Goal: Check status: Check status

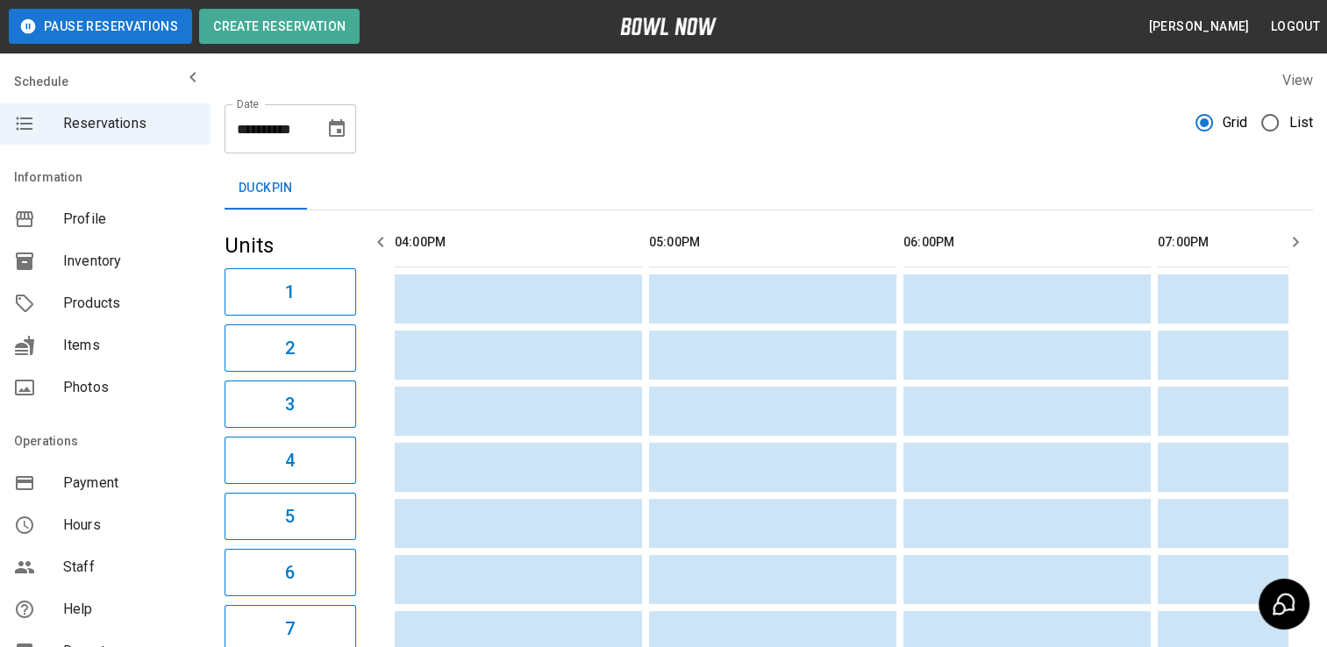
click at [242, 125] on input "**********" at bounding box center [269, 128] width 88 height 49
click at [265, 133] on input "**********" at bounding box center [269, 128] width 88 height 49
click at [272, 132] on input "**********" at bounding box center [269, 128] width 88 height 49
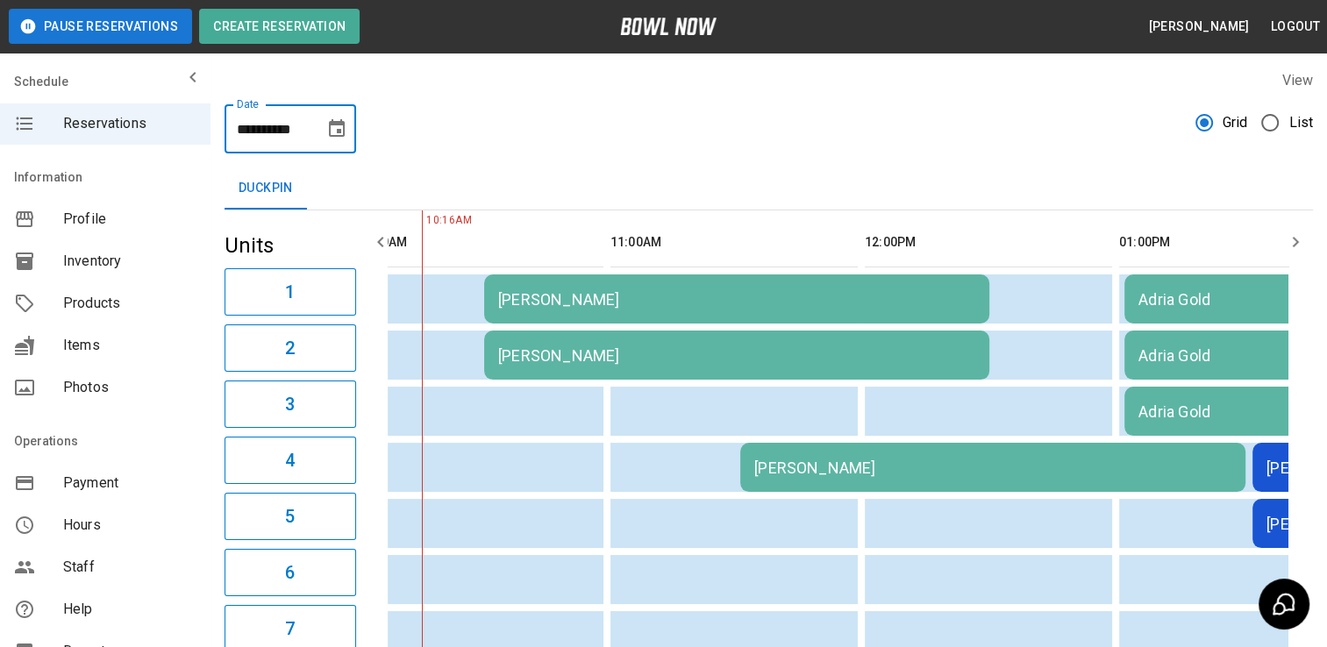
scroll to position [0, 102]
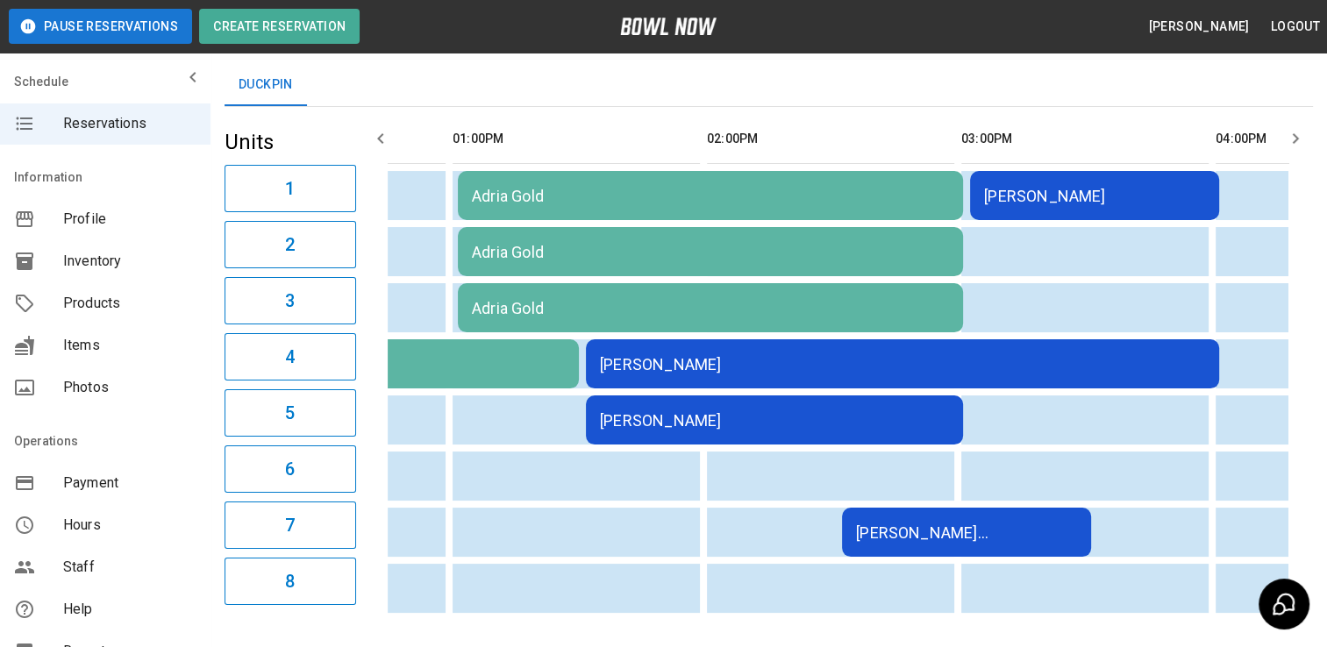
type input "**********"
click at [750, 356] on div "[PERSON_NAME]" at bounding box center [902, 364] width 605 height 18
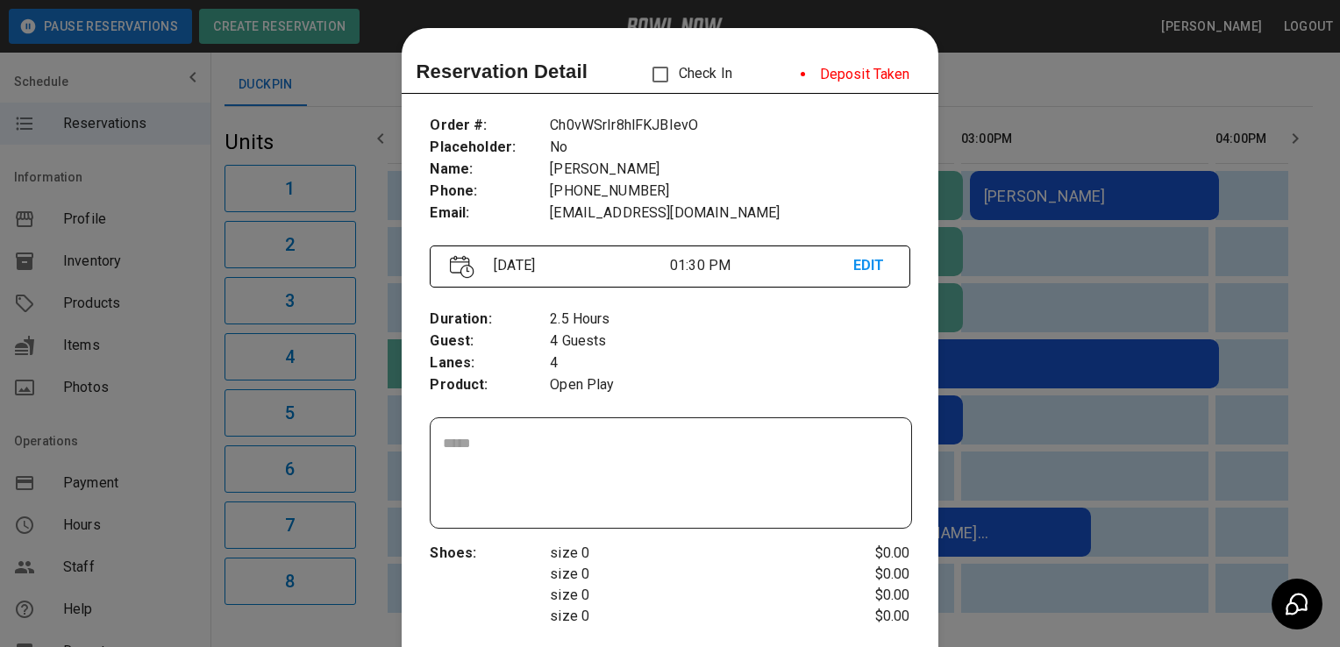
scroll to position [28, 0]
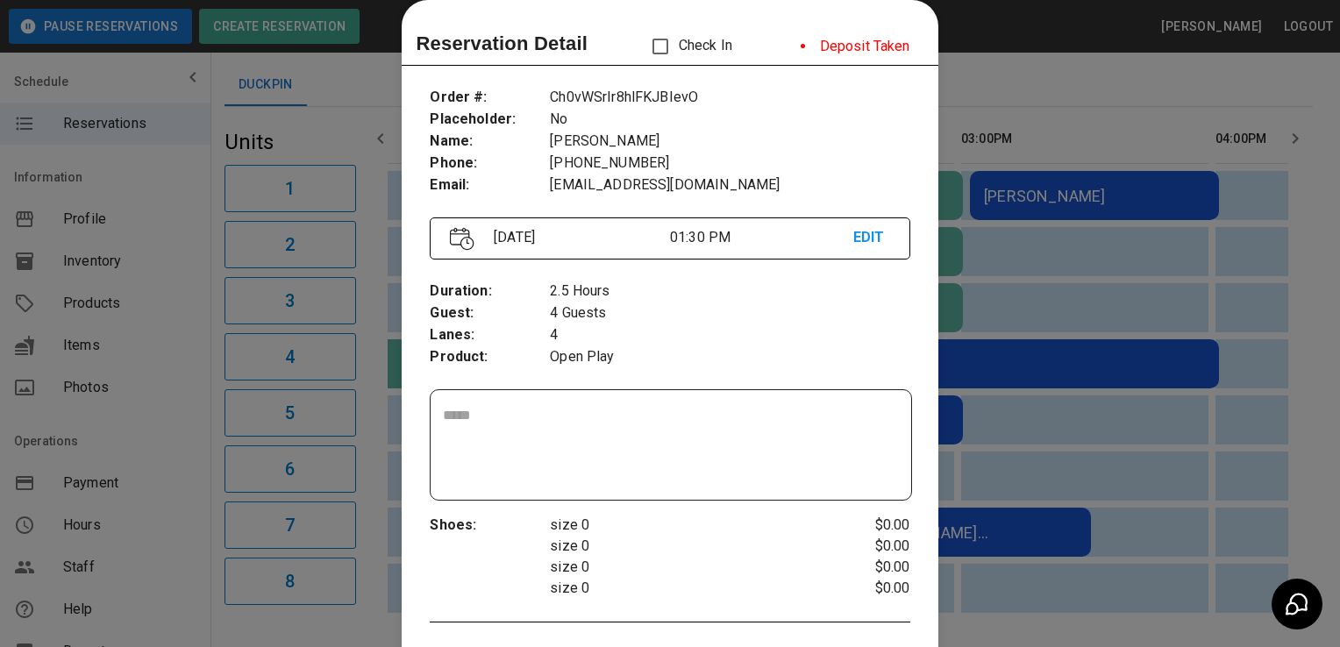
click at [1027, 286] on div at bounding box center [670, 323] width 1340 height 647
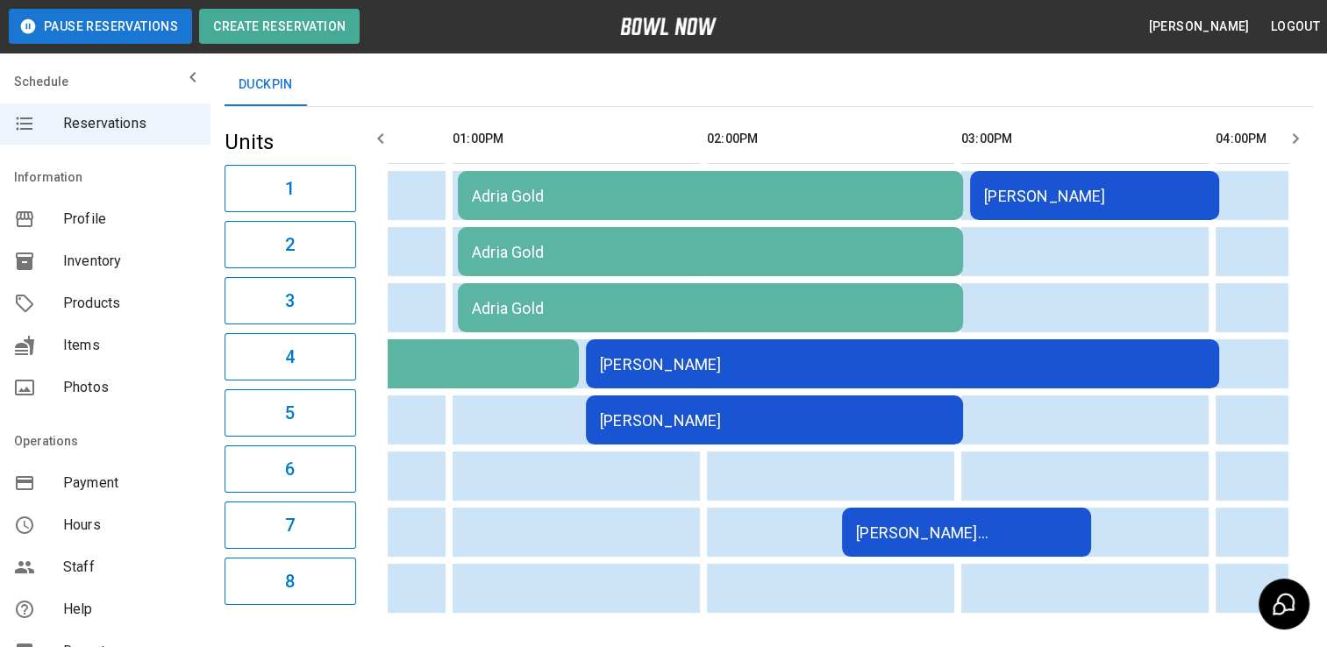
click at [673, 369] on div "[PERSON_NAME]" at bounding box center [902, 364] width 605 height 18
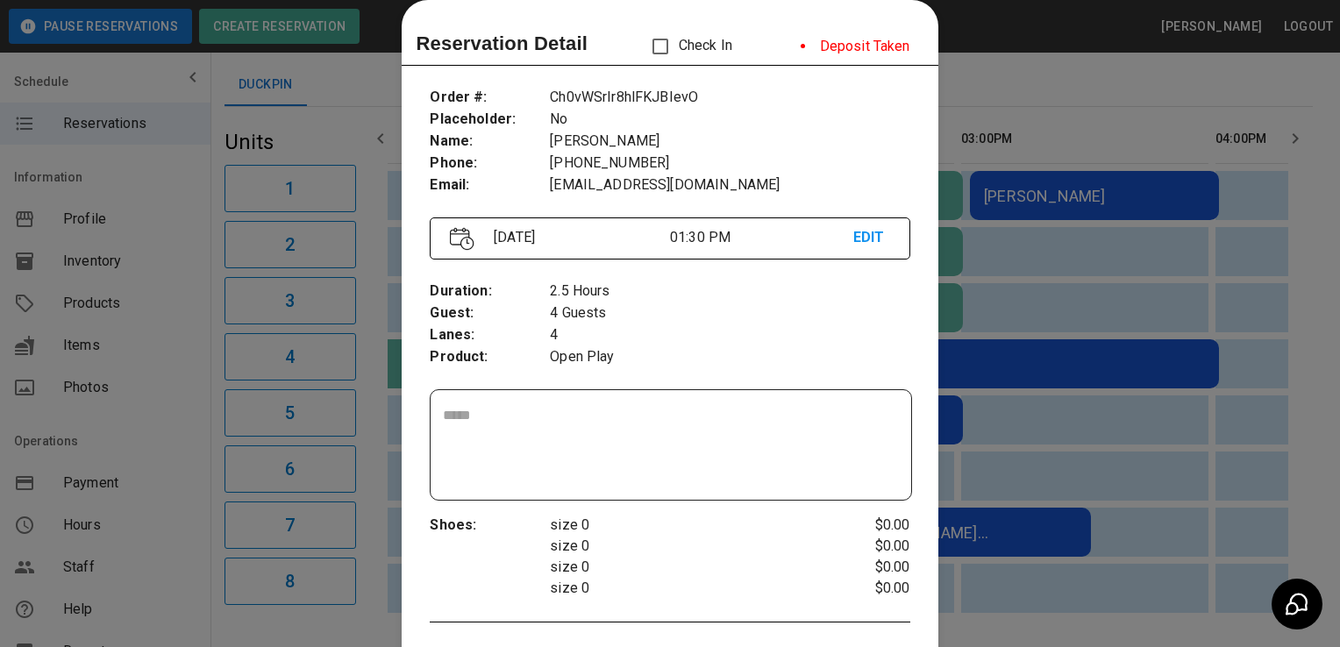
click at [1125, 294] on div at bounding box center [670, 323] width 1340 height 647
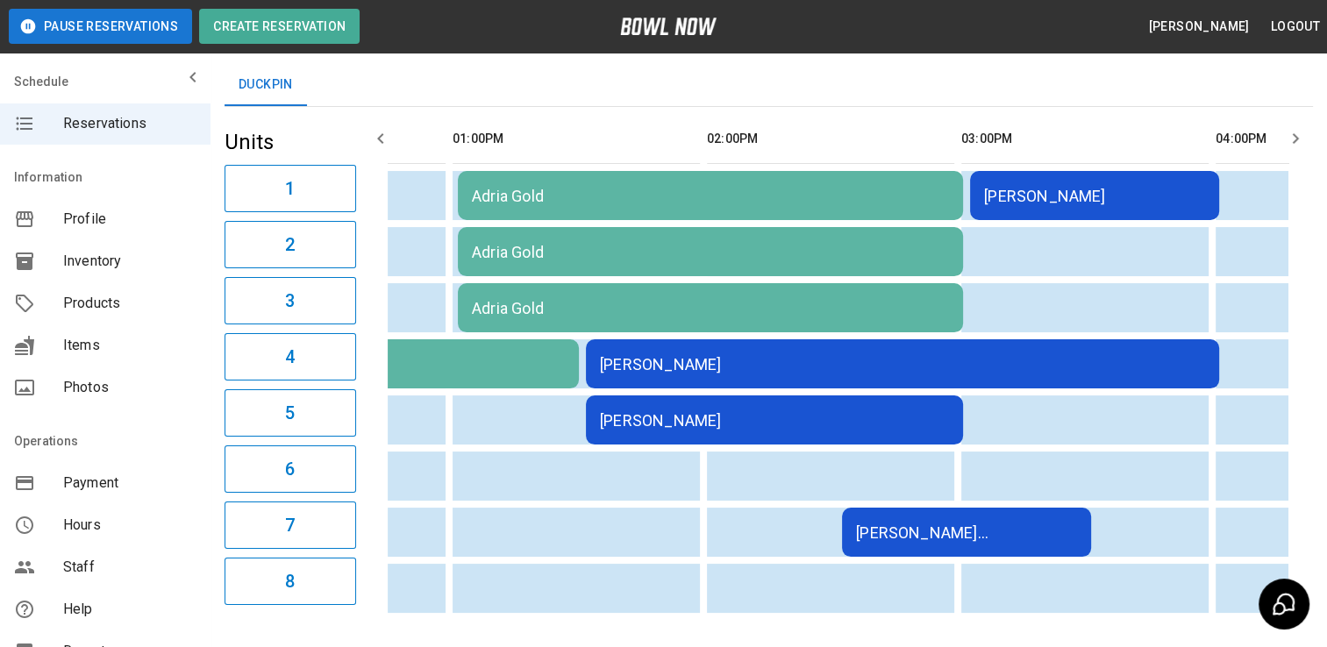
click at [983, 349] on td "[PERSON_NAME]" at bounding box center [902, 363] width 633 height 49
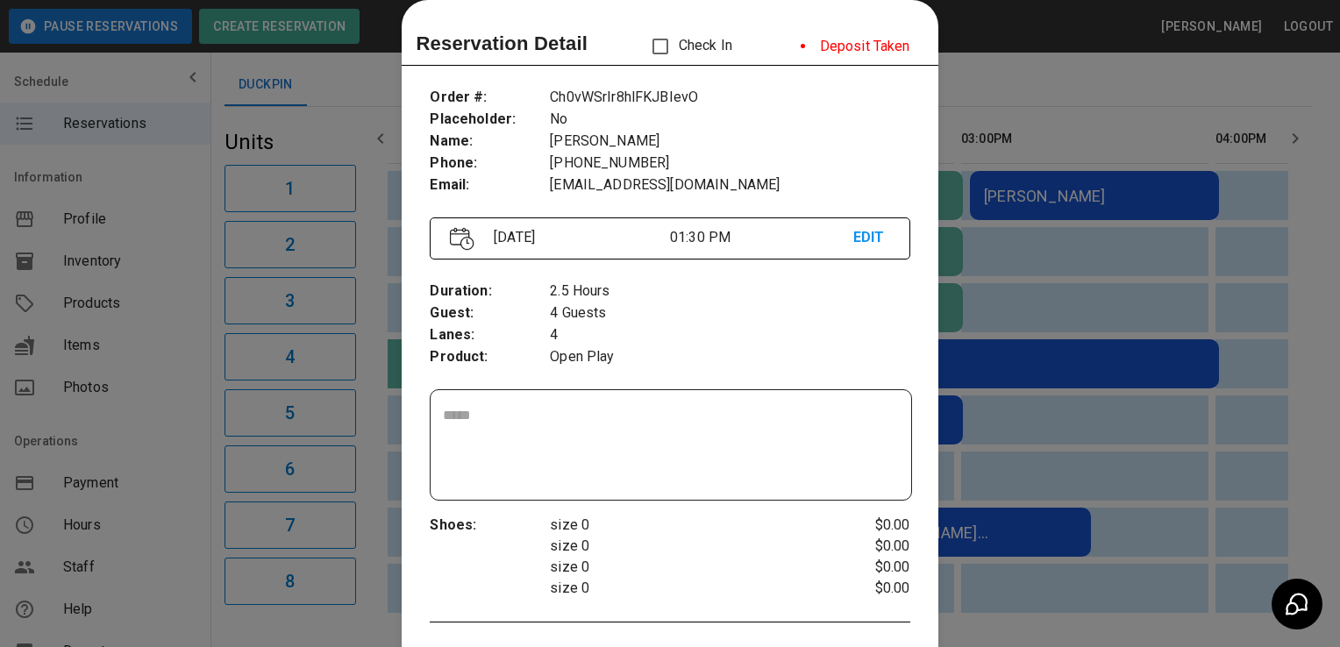
click at [1075, 343] on div at bounding box center [670, 323] width 1340 height 647
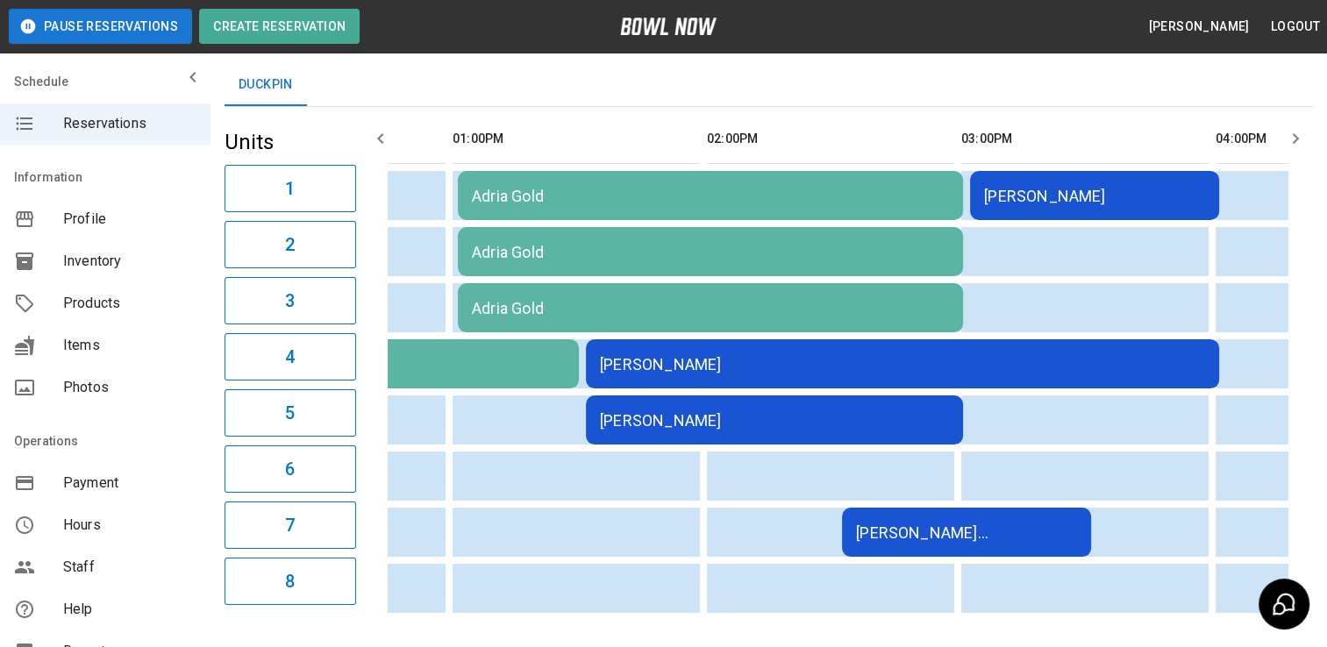
click at [789, 355] on div "[PERSON_NAME]" at bounding box center [902, 364] width 605 height 18
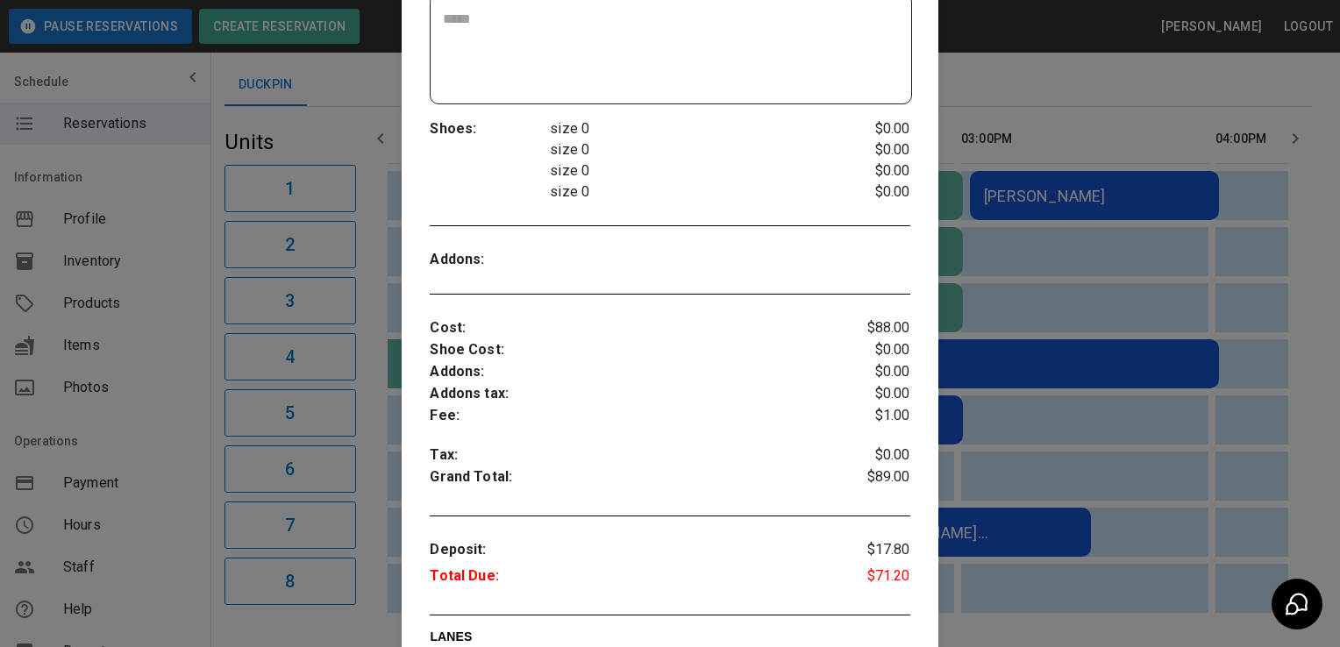
scroll to position [426, 0]
click at [985, 311] on div at bounding box center [670, 323] width 1340 height 647
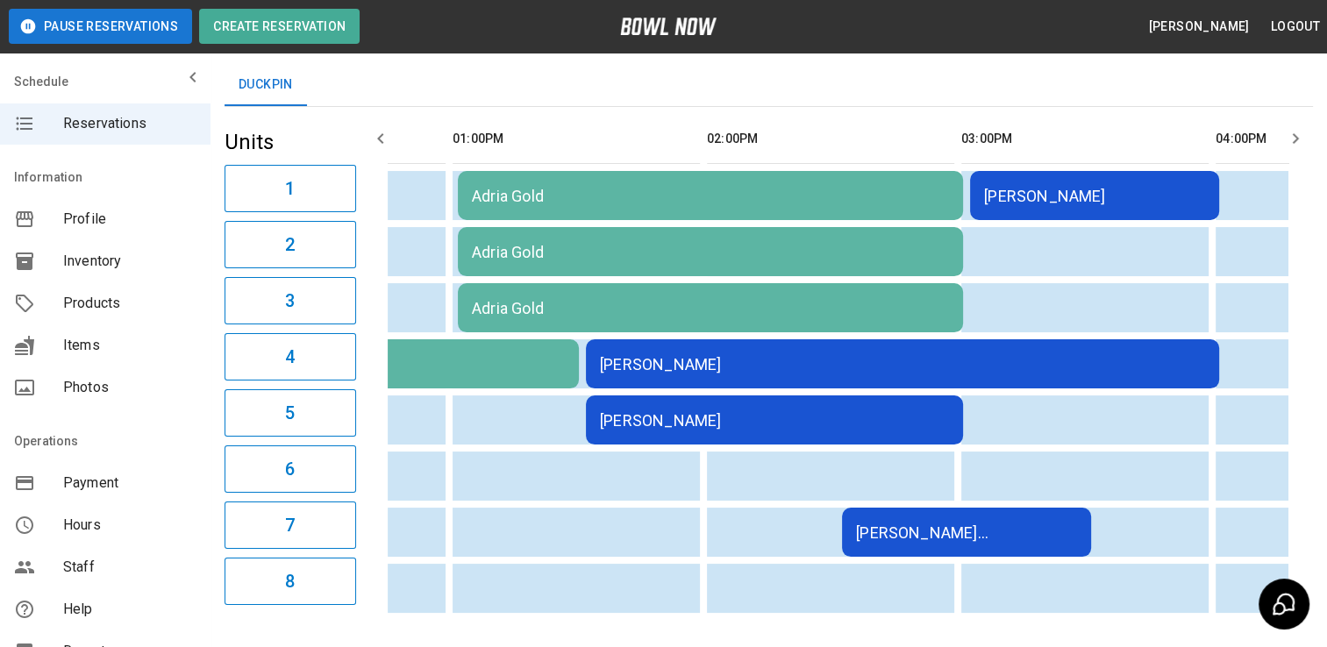
click at [738, 411] on div "[PERSON_NAME]" at bounding box center [774, 420] width 349 height 18
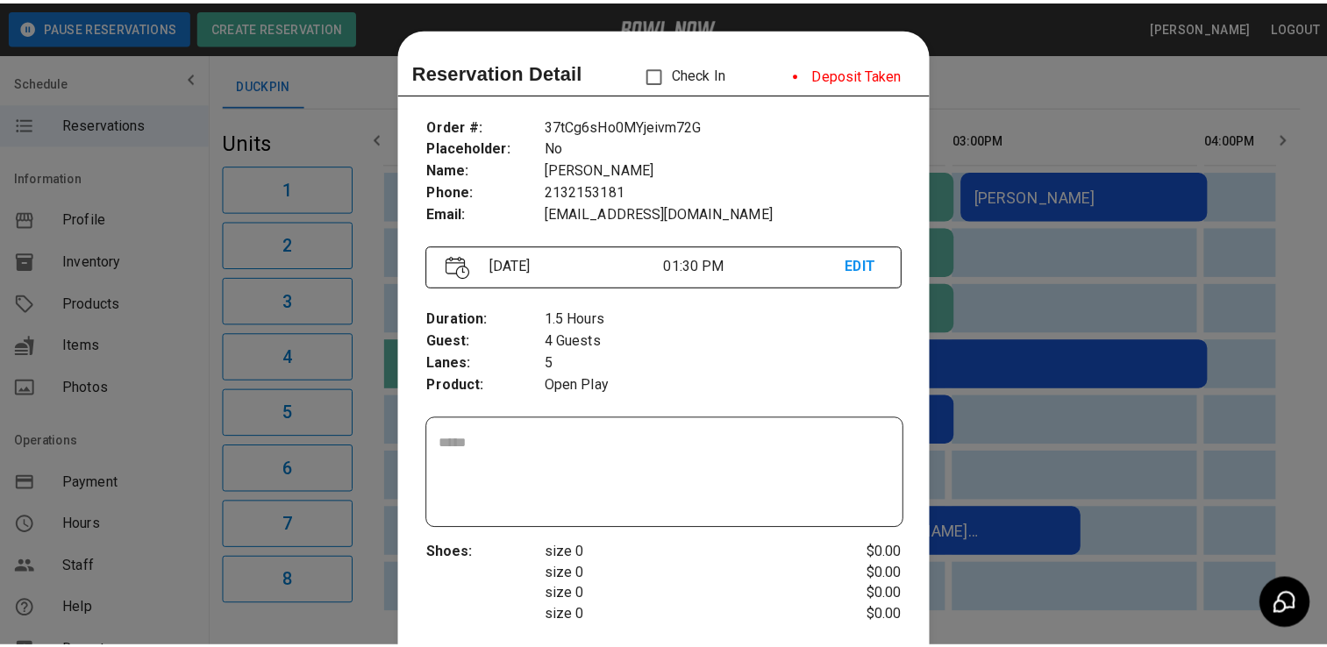
scroll to position [28, 0]
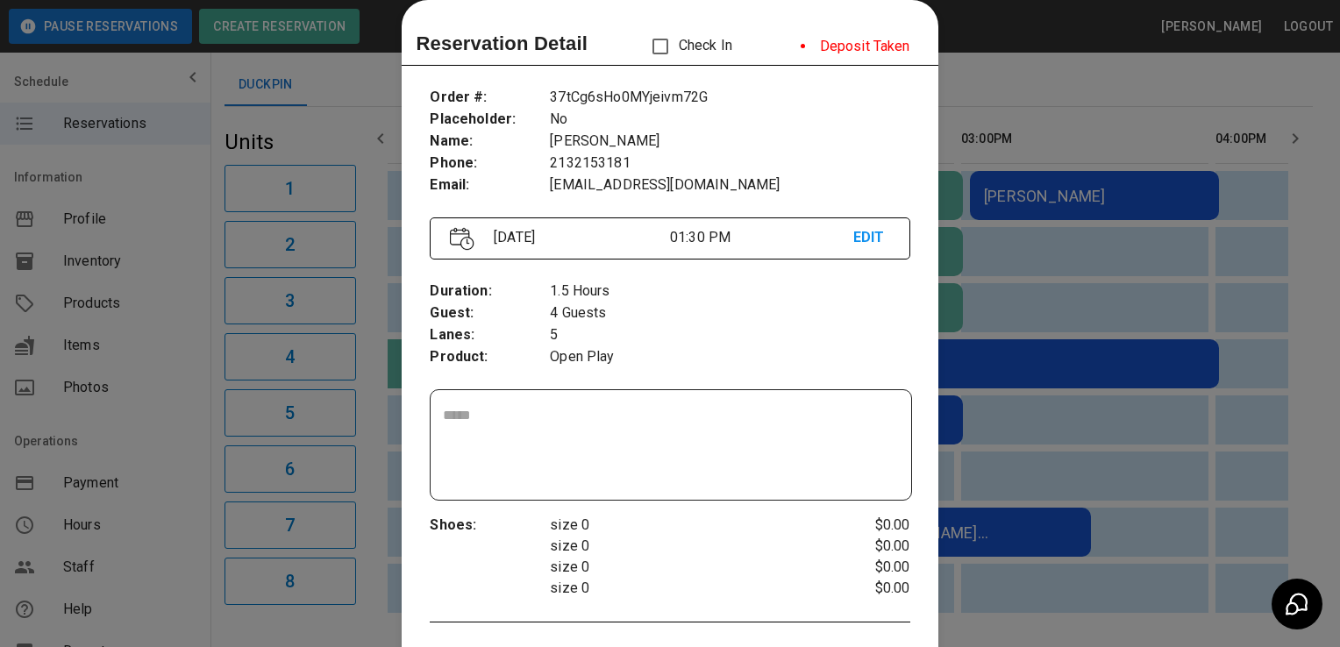
click at [1118, 318] on div at bounding box center [670, 323] width 1340 height 647
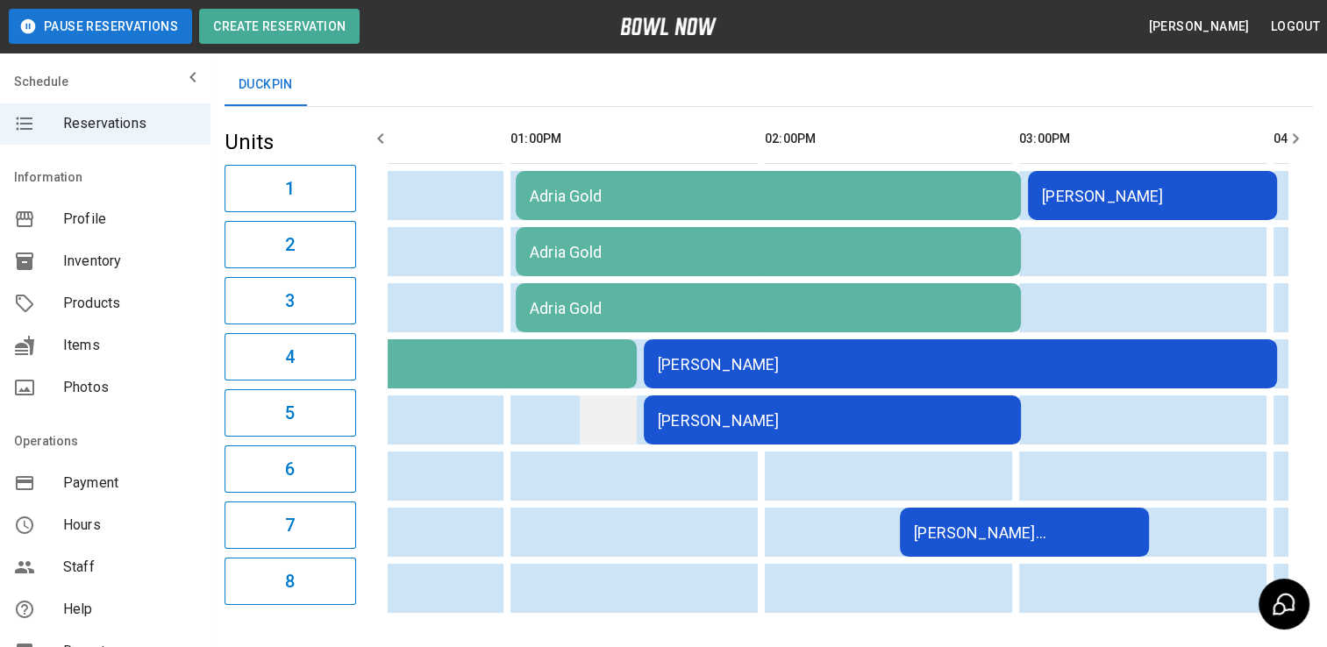
scroll to position [0, 826]
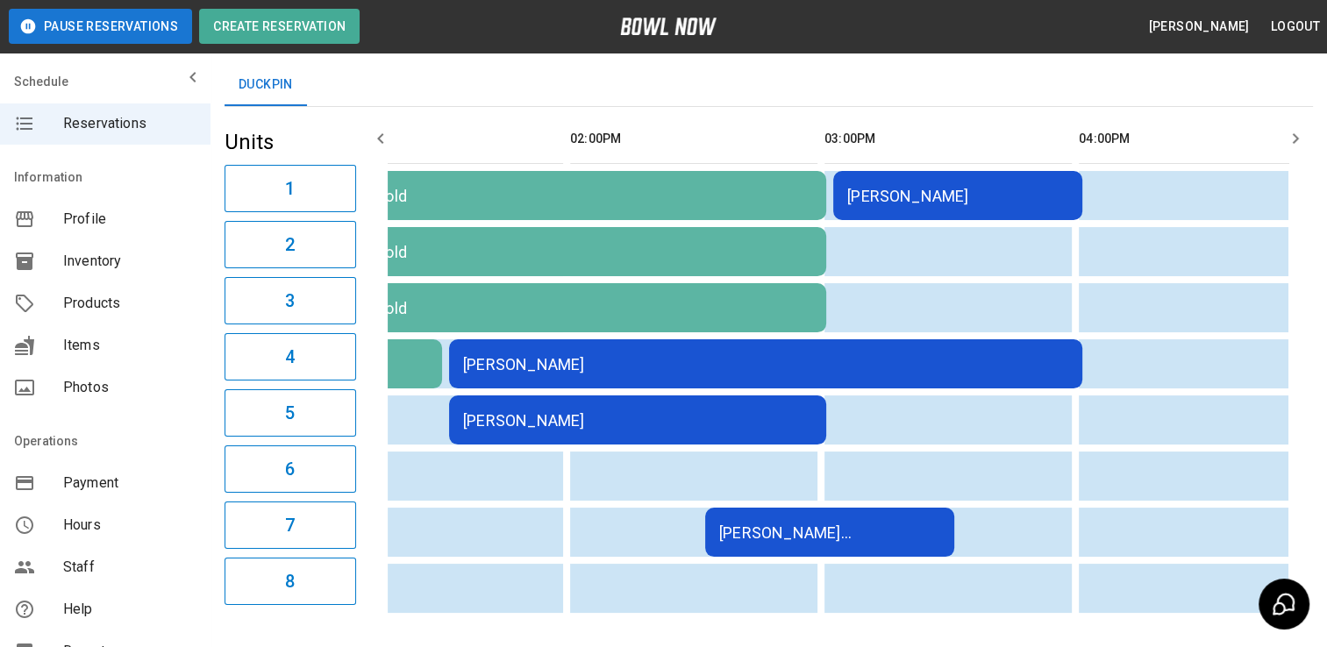
click at [603, 411] on div "[PERSON_NAME]" at bounding box center [637, 420] width 349 height 18
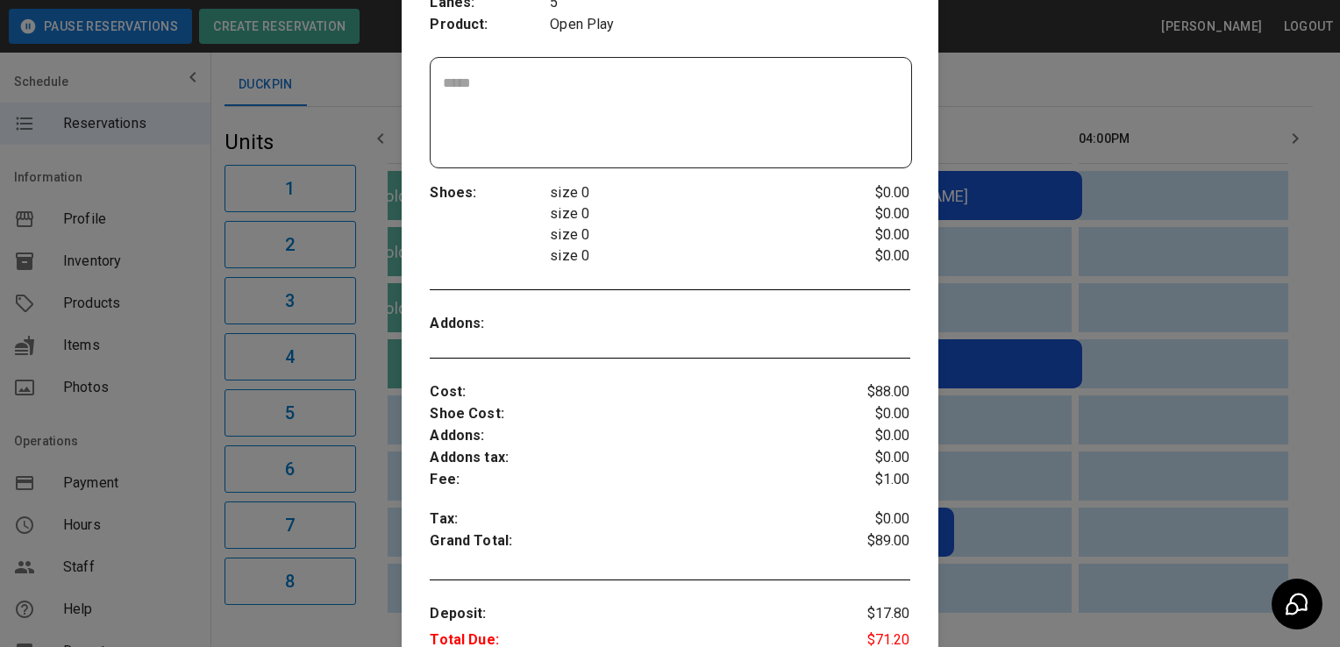
scroll to position [361, 0]
click at [1109, 458] on div at bounding box center [670, 323] width 1340 height 647
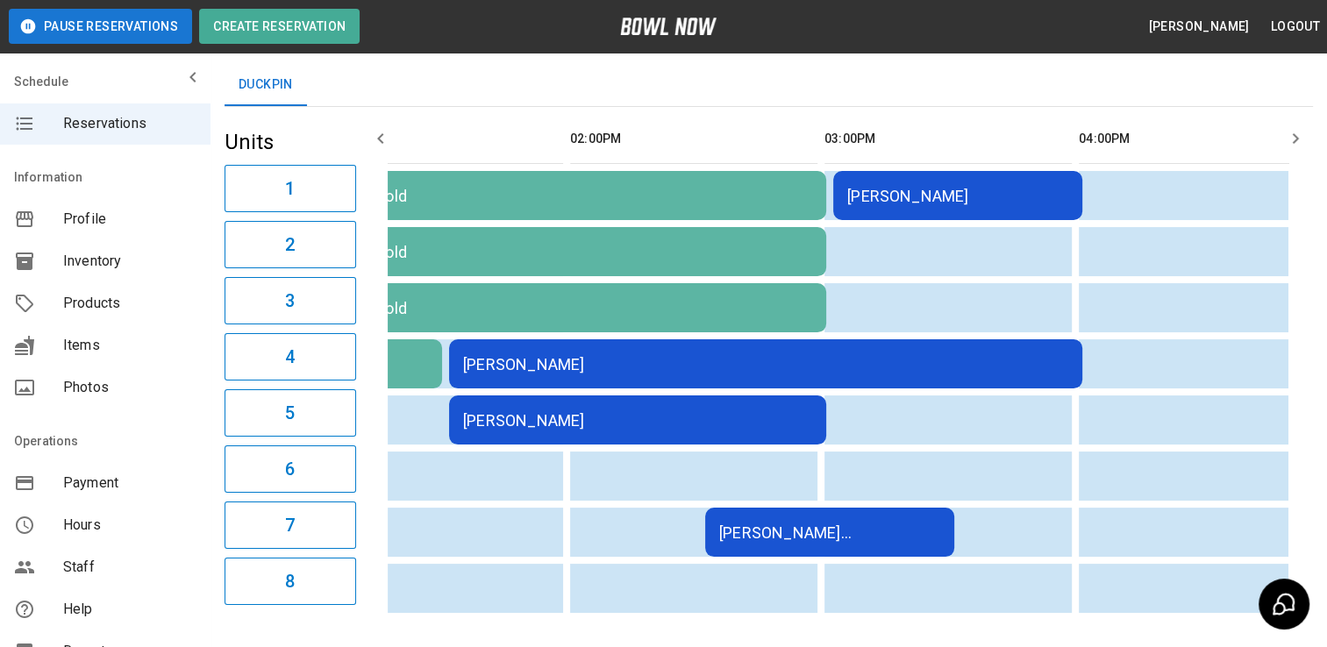
click at [690, 380] on td "[PERSON_NAME]" at bounding box center [765, 363] width 633 height 49
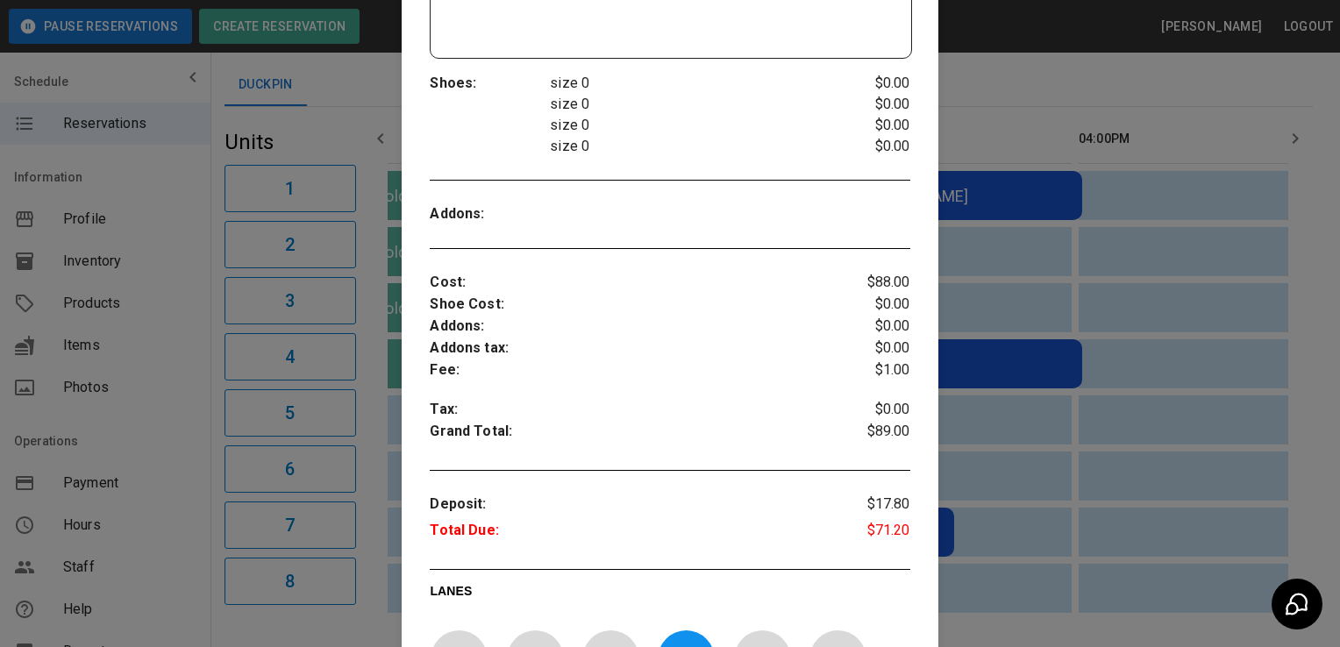
scroll to position [472, 0]
click at [1050, 433] on div at bounding box center [670, 323] width 1340 height 647
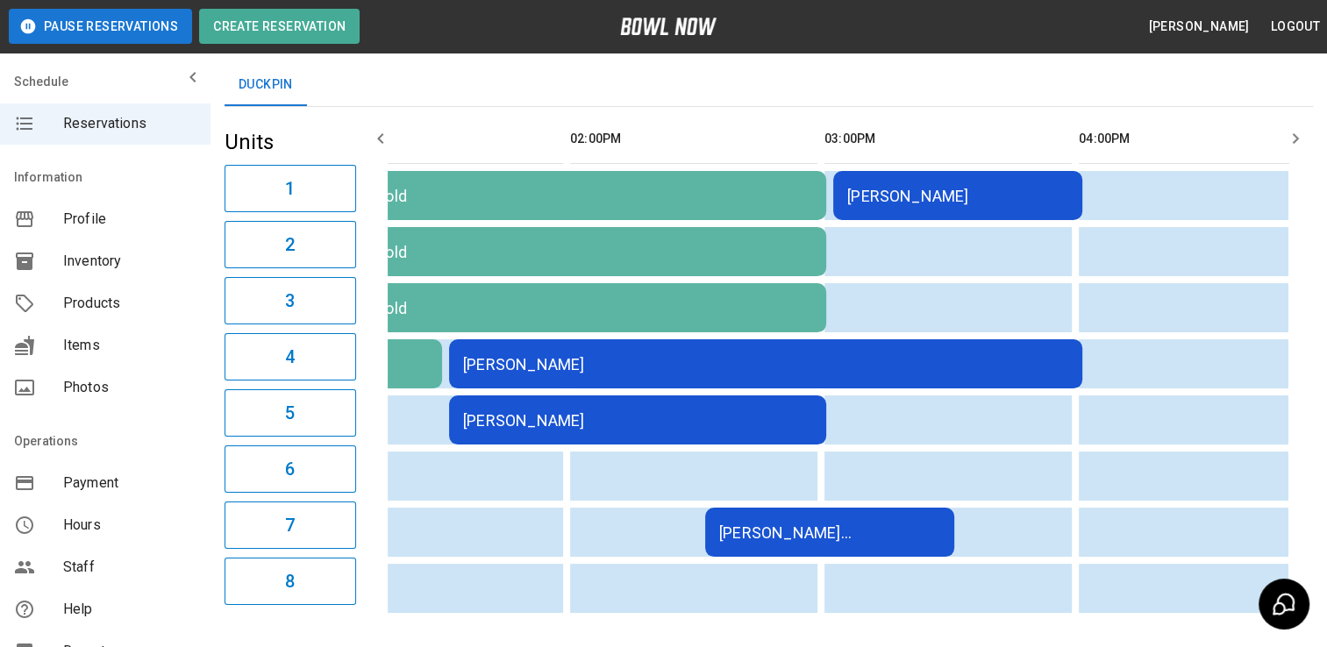
click at [604, 420] on div "[PERSON_NAME]" at bounding box center [637, 420] width 349 height 18
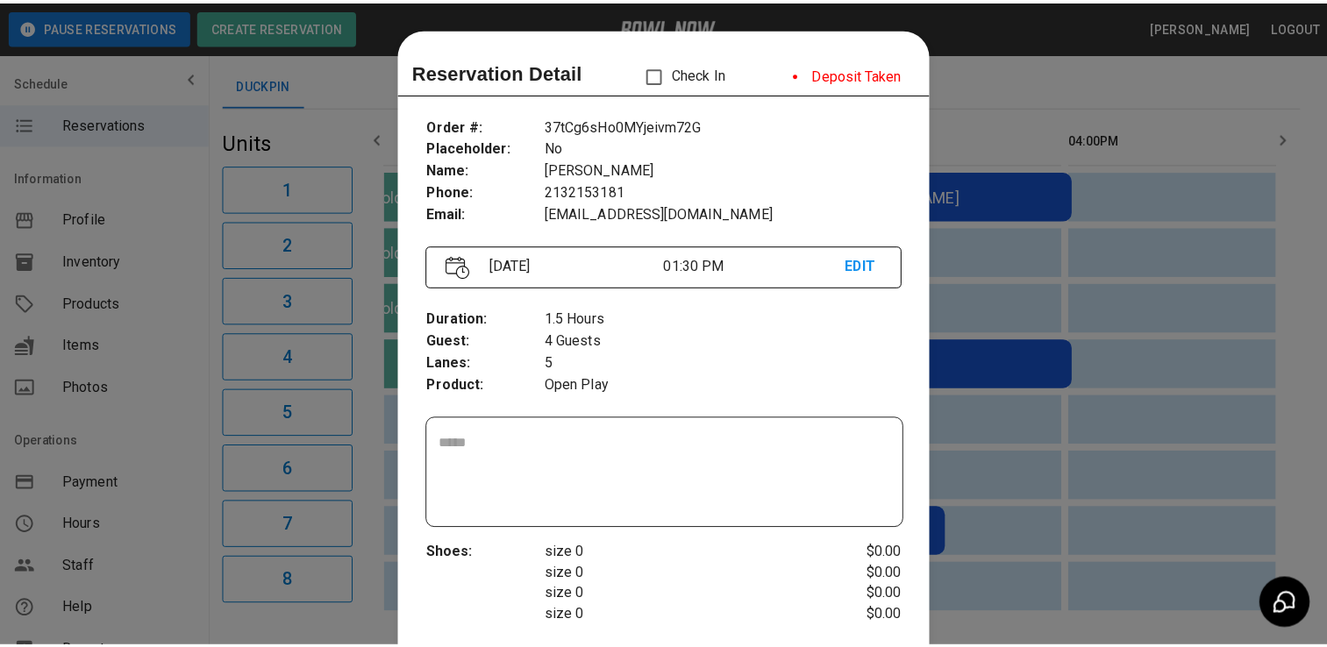
scroll to position [28, 0]
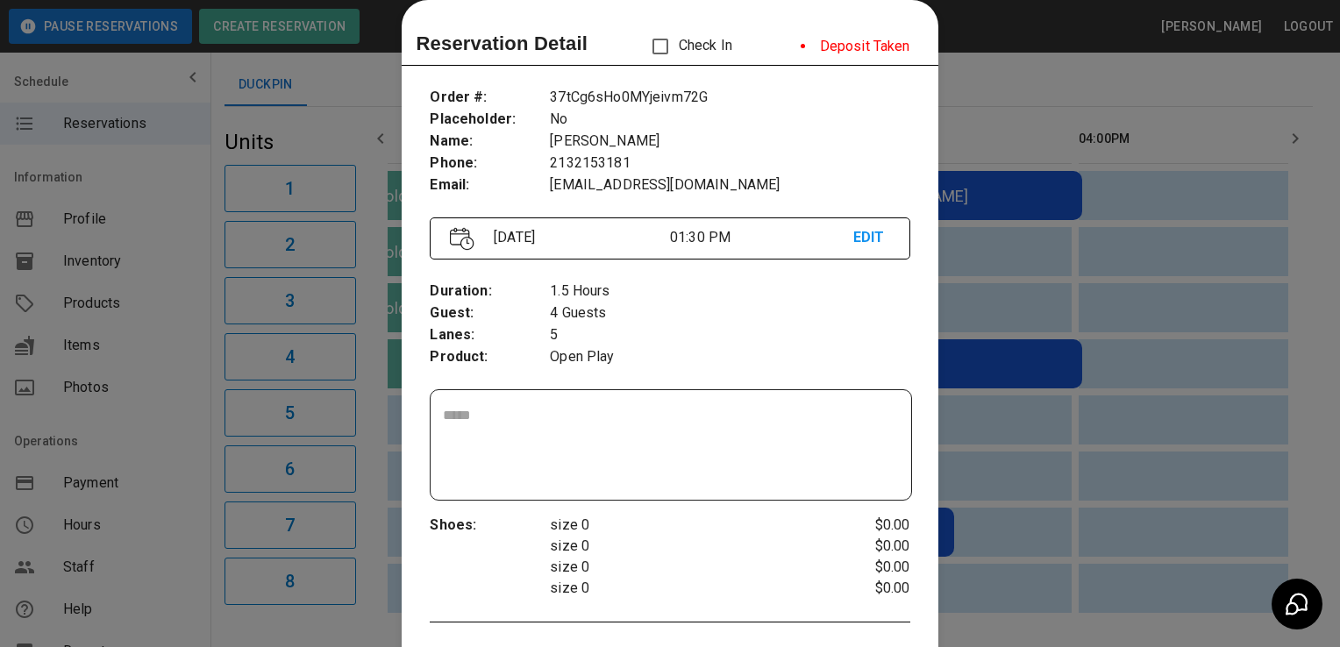
click at [1226, 368] on div at bounding box center [670, 323] width 1340 height 647
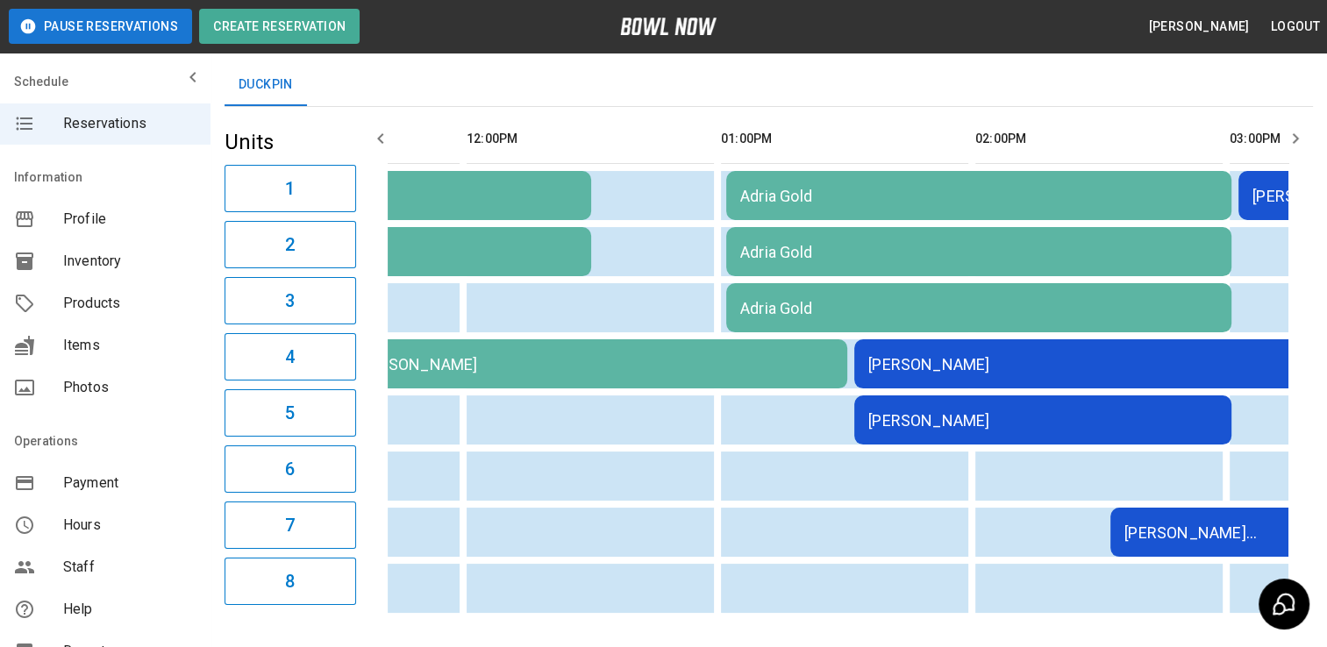
scroll to position [0, 533]
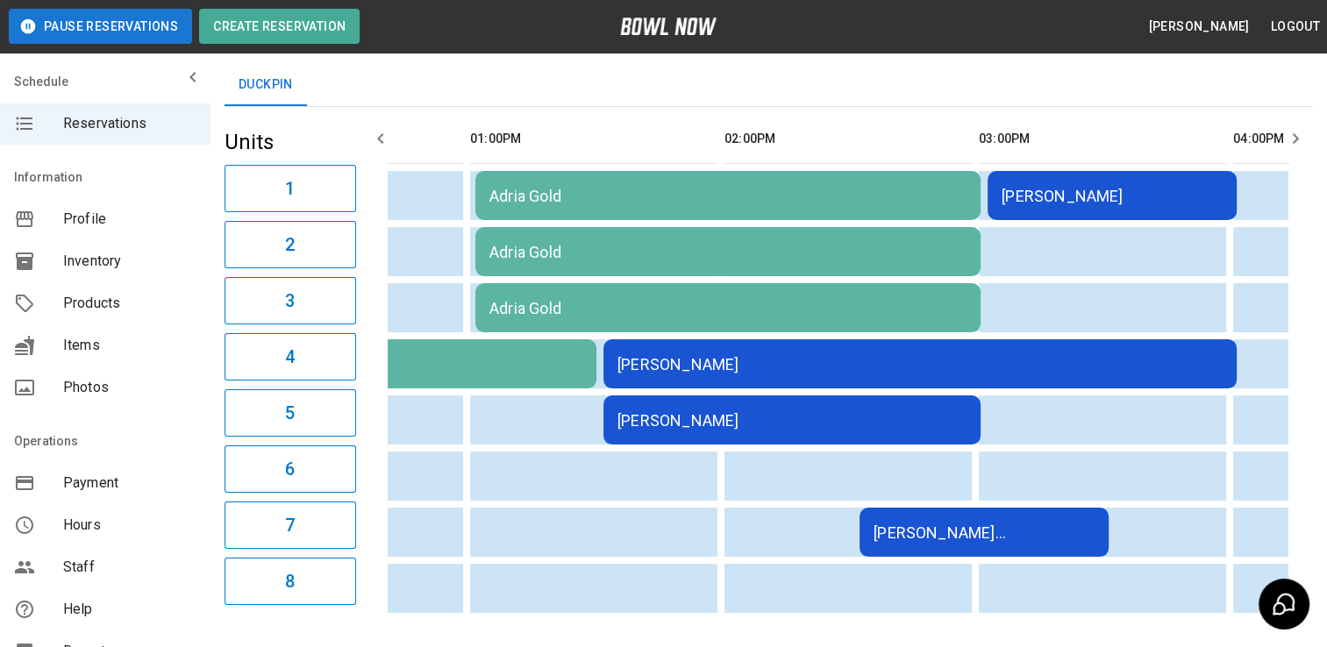
click at [647, 363] on div "[PERSON_NAME]" at bounding box center [920, 364] width 605 height 18
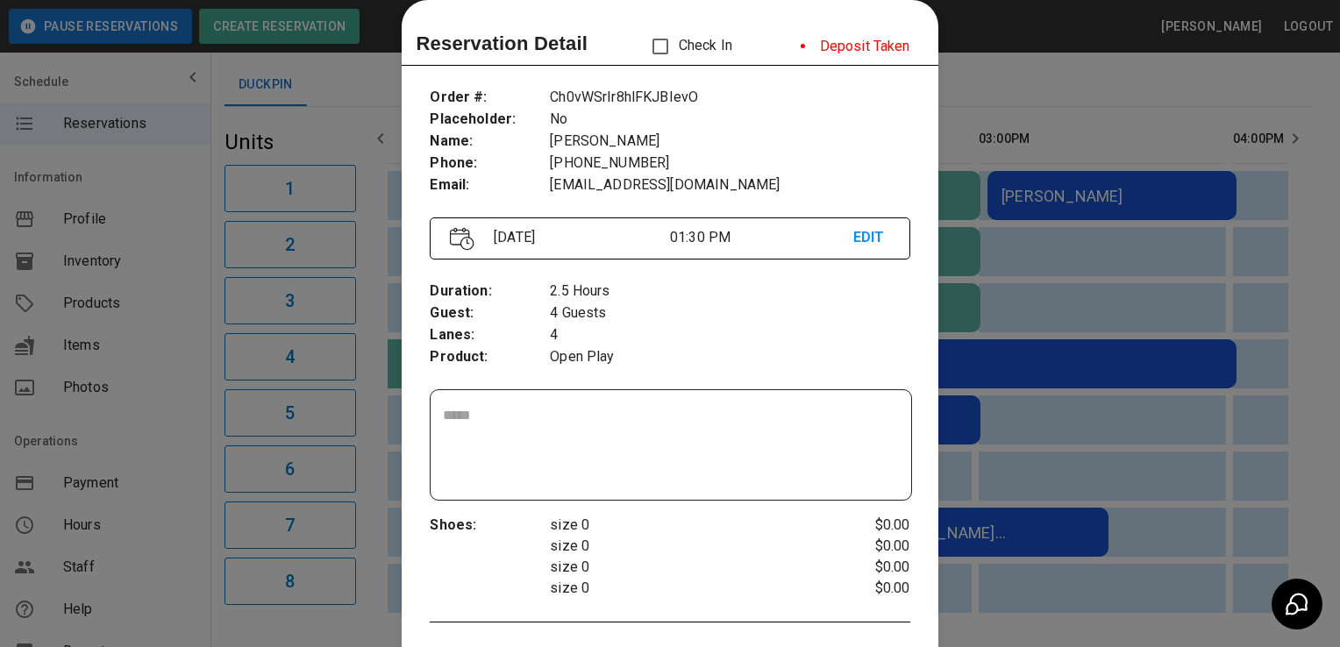
click at [960, 385] on div at bounding box center [670, 323] width 1340 height 647
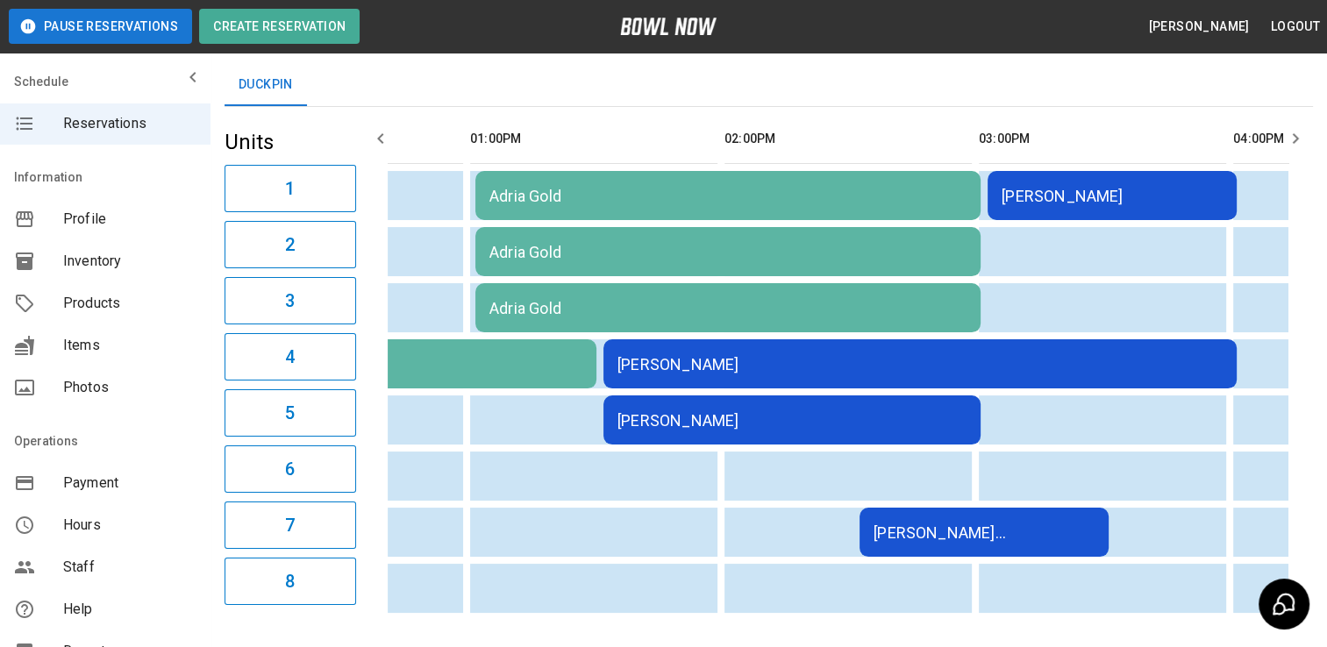
click at [941, 373] on td "[PERSON_NAME]" at bounding box center [919, 363] width 633 height 49
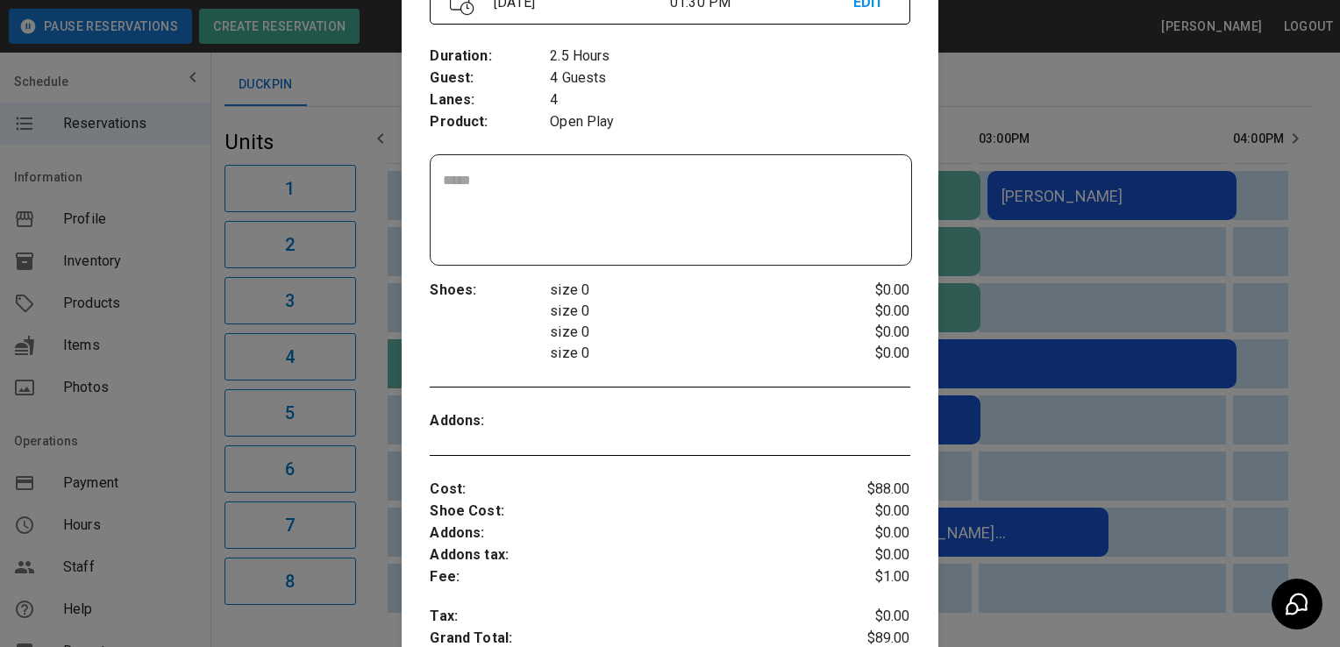
click at [1324, 439] on div at bounding box center [670, 323] width 1340 height 647
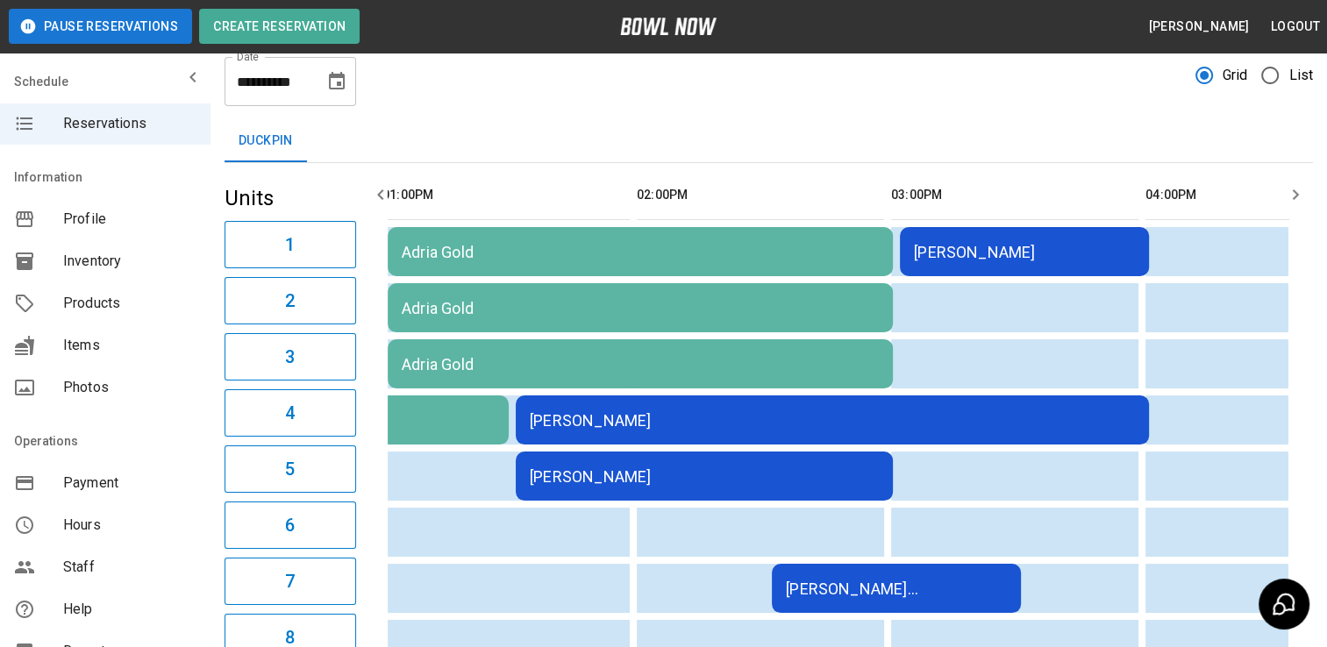
click at [1032, 237] on td "[PERSON_NAME]" at bounding box center [1024, 251] width 249 height 49
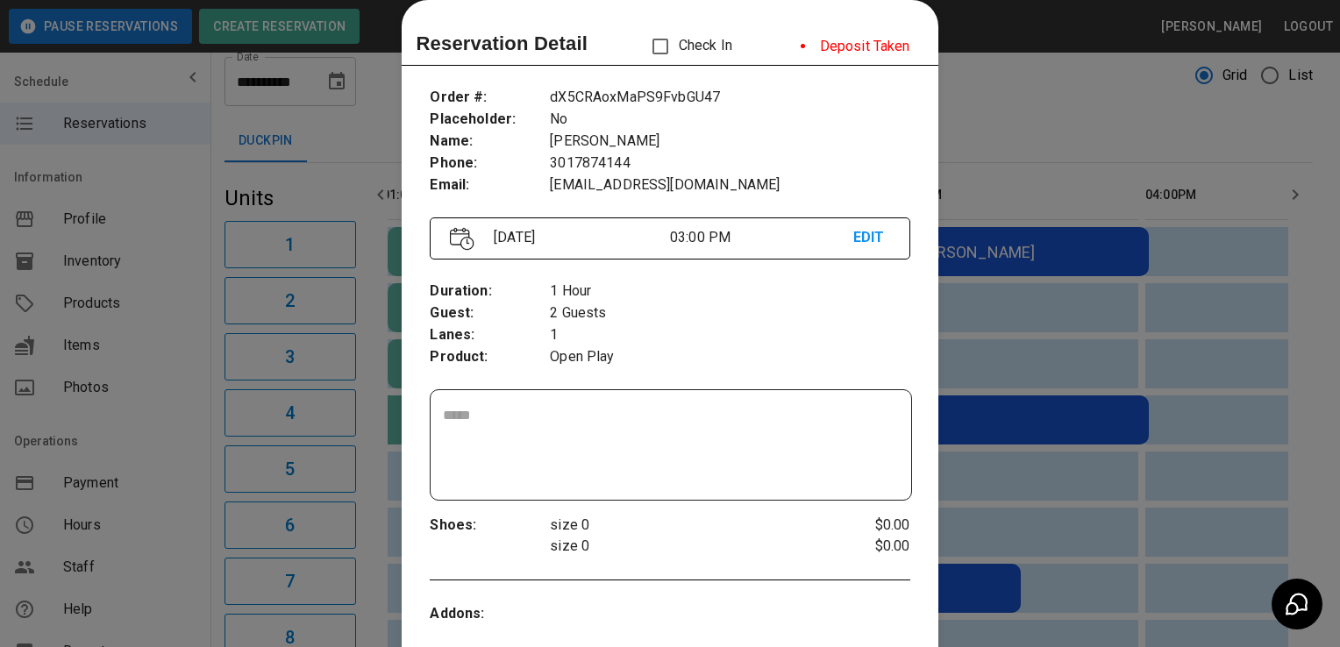
click at [1133, 280] on div at bounding box center [670, 323] width 1340 height 647
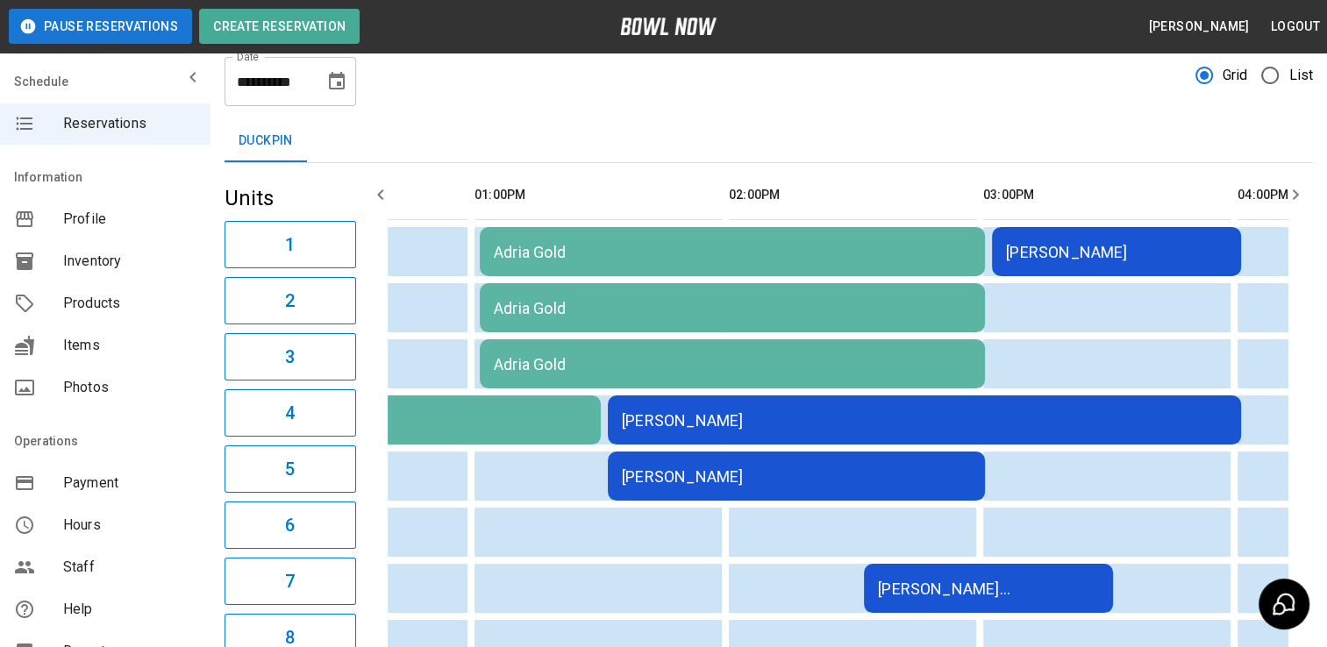
click at [691, 476] on div "[PERSON_NAME]" at bounding box center [796, 477] width 349 height 18
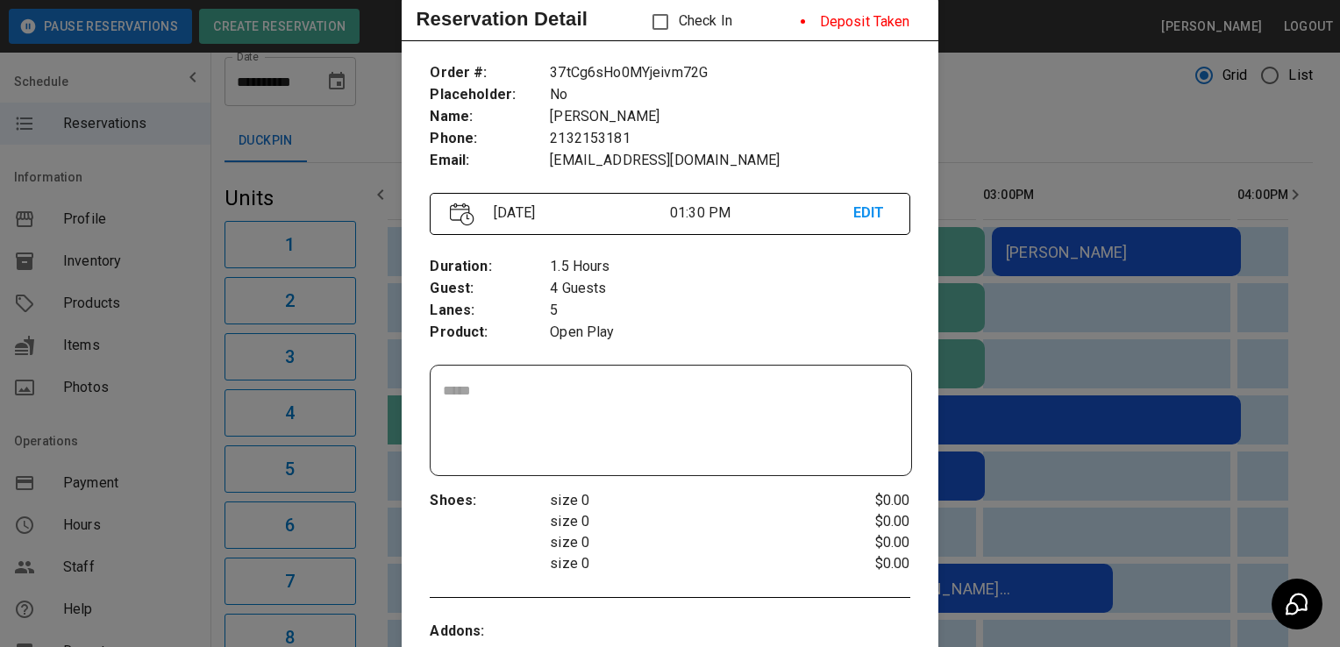
click at [993, 390] on div at bounding box center [670, 323] width 1340 height 647
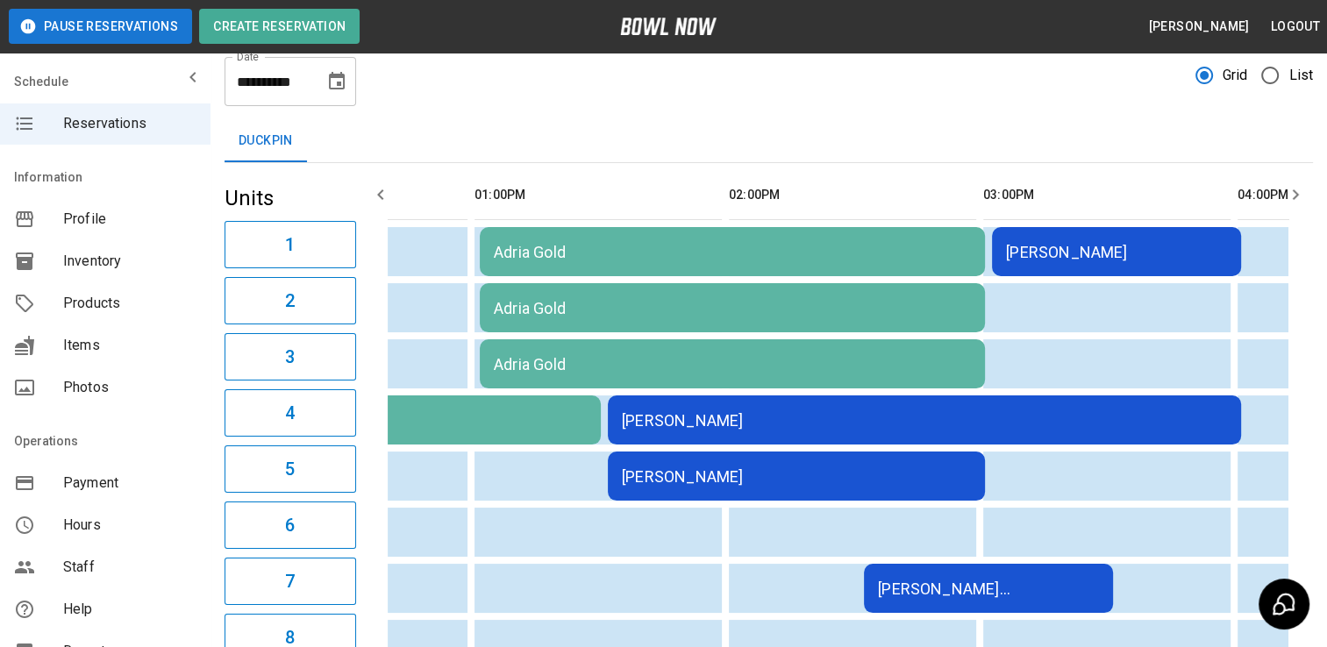
click at [677, 491] on td "[PERSON_NAME]" at bounding box center [796, 476] width 377 height 49
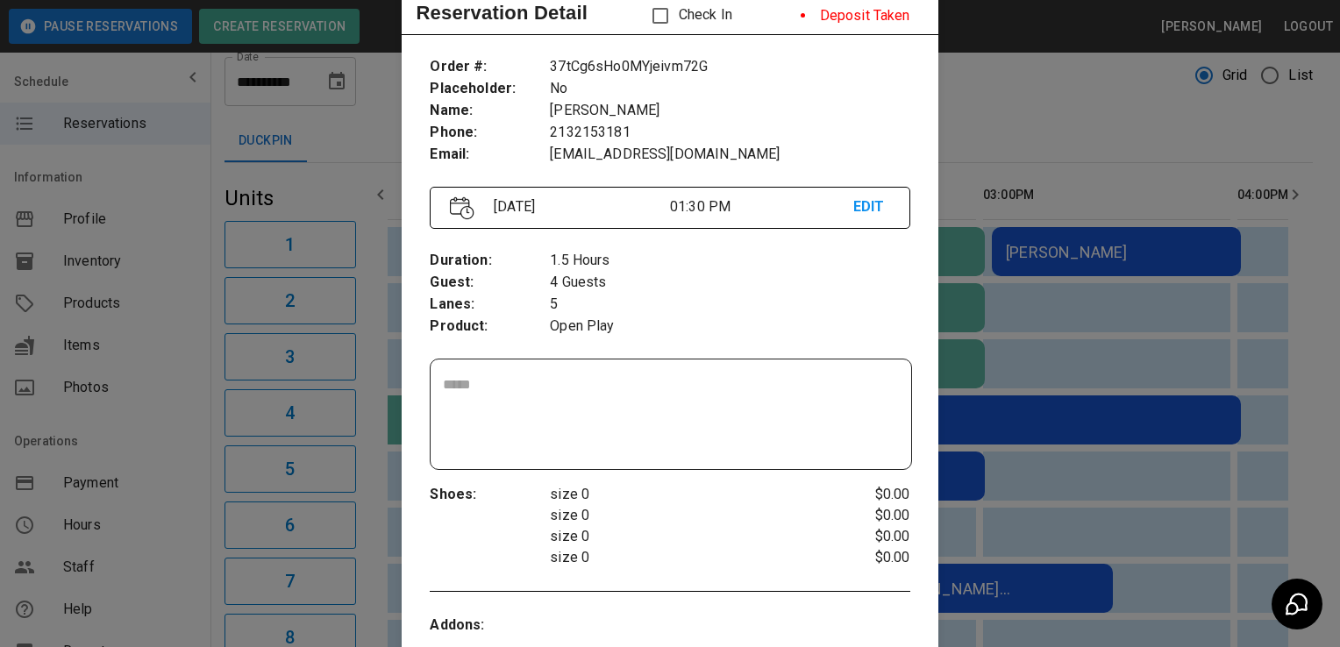
click at [1038, 521] on div at bounding box center [670, 323] width 1340 height 647
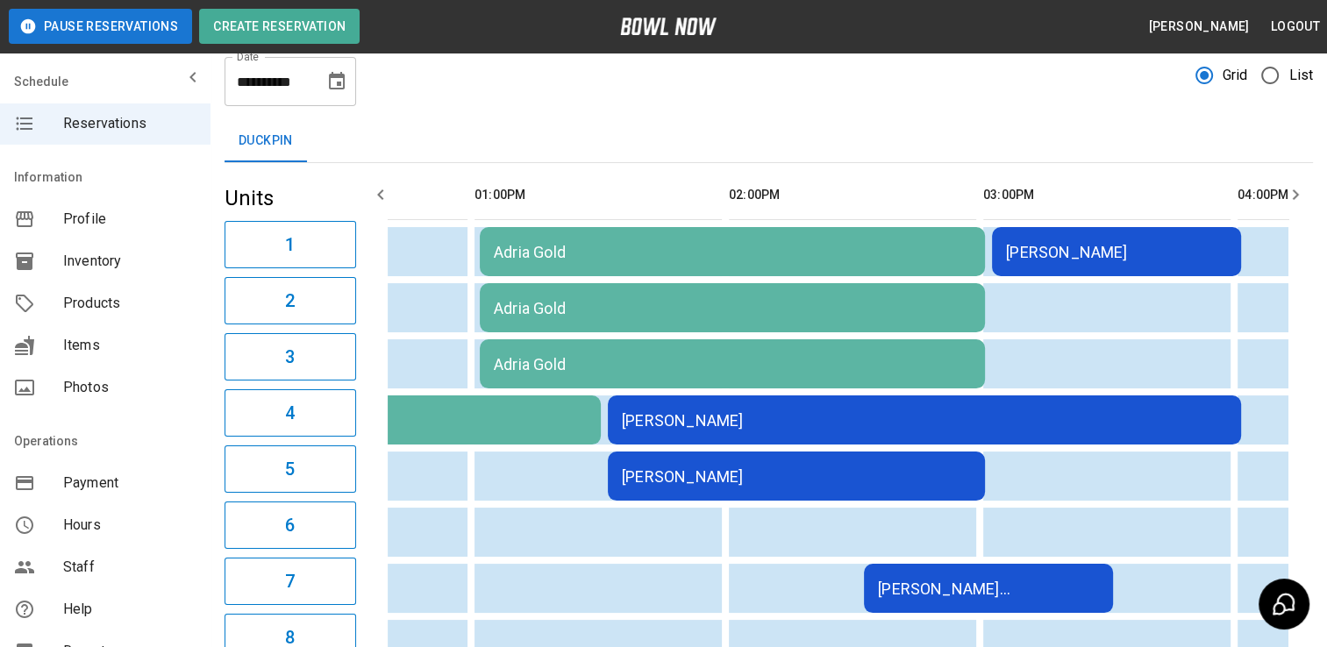
click at [895, 421] on tbody "[PERSON_NAME] [PERSON_NAME] Gold [PERSON_NAME] [PERSON_NAME] [PERSON_NAME] Gold…" at bounding box center [604, 448] width 1786 height 442
drag, startPoint x: 895, startPoint y: 421, endPoint x: 886, endPoint y: 479, distance: 58.6
click at [886, 479] on div "[PERSON_NAME]" at bounding box center [796, 477] width 349 height 18
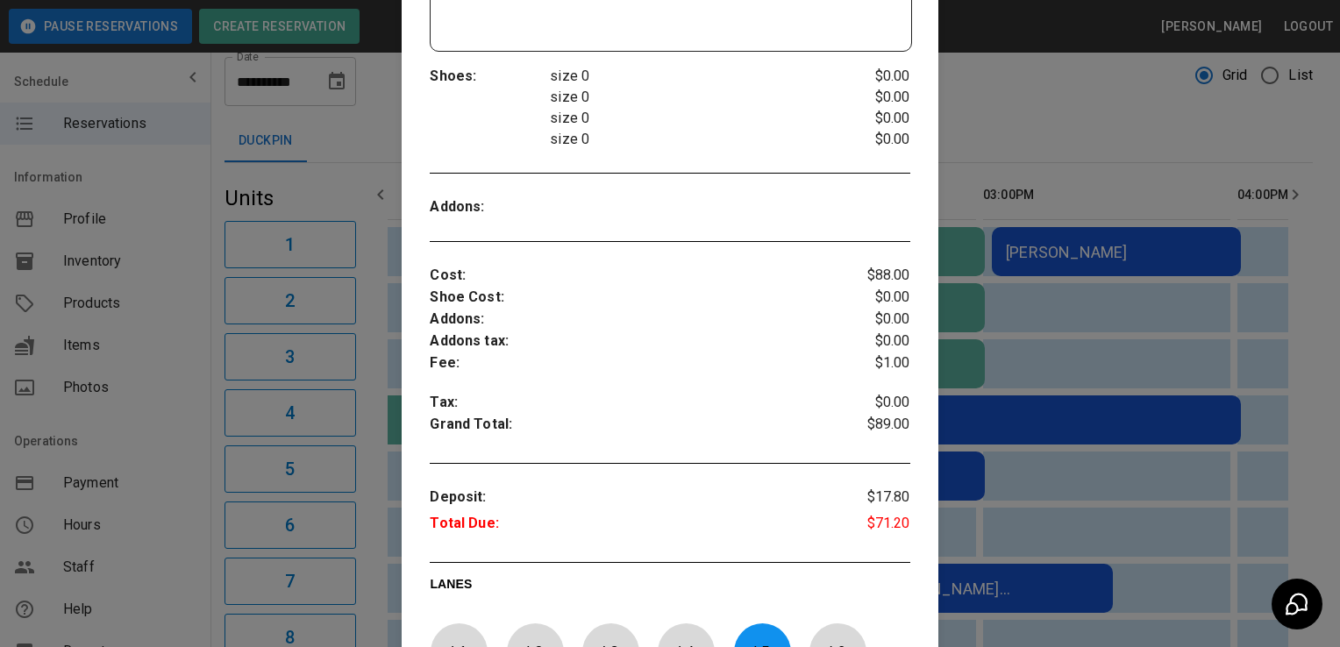
click at [1059, 280] on div at bounding box center [670, 323] width 1340 height 647
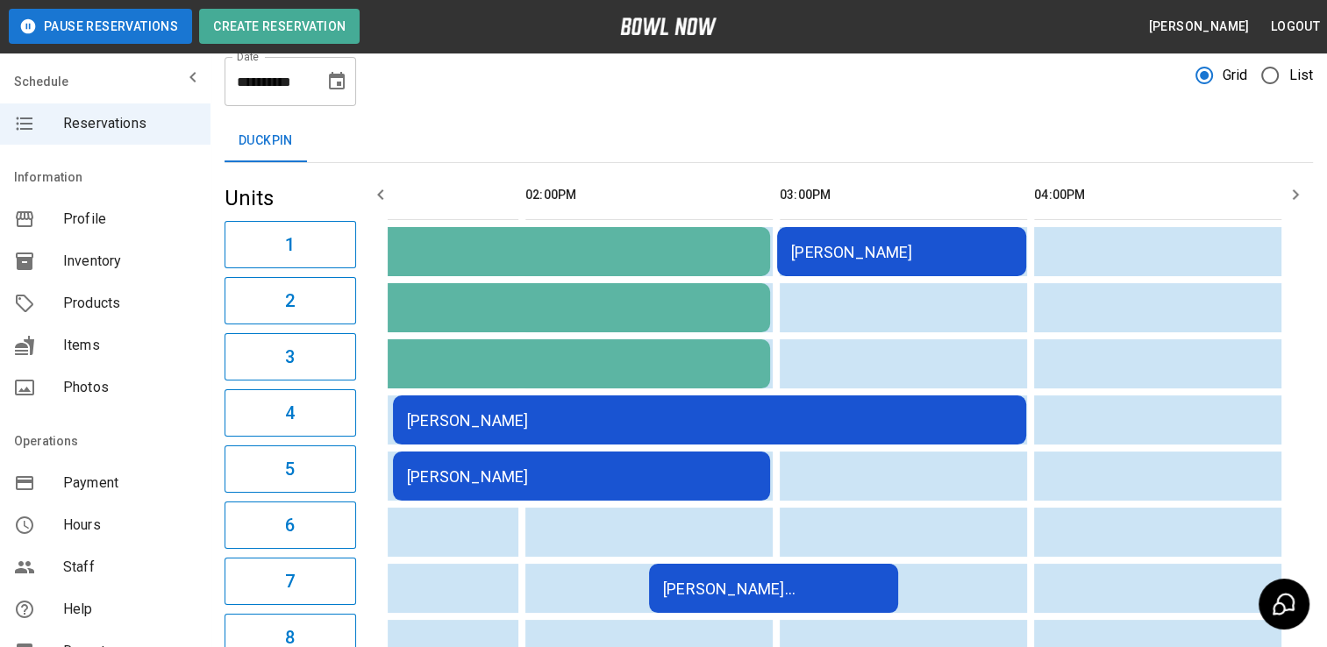
click at [784, 589] on div "[PERSON_NAME] [PERSON_NAME]" at bounding box center [773, 589] width 221 height 18
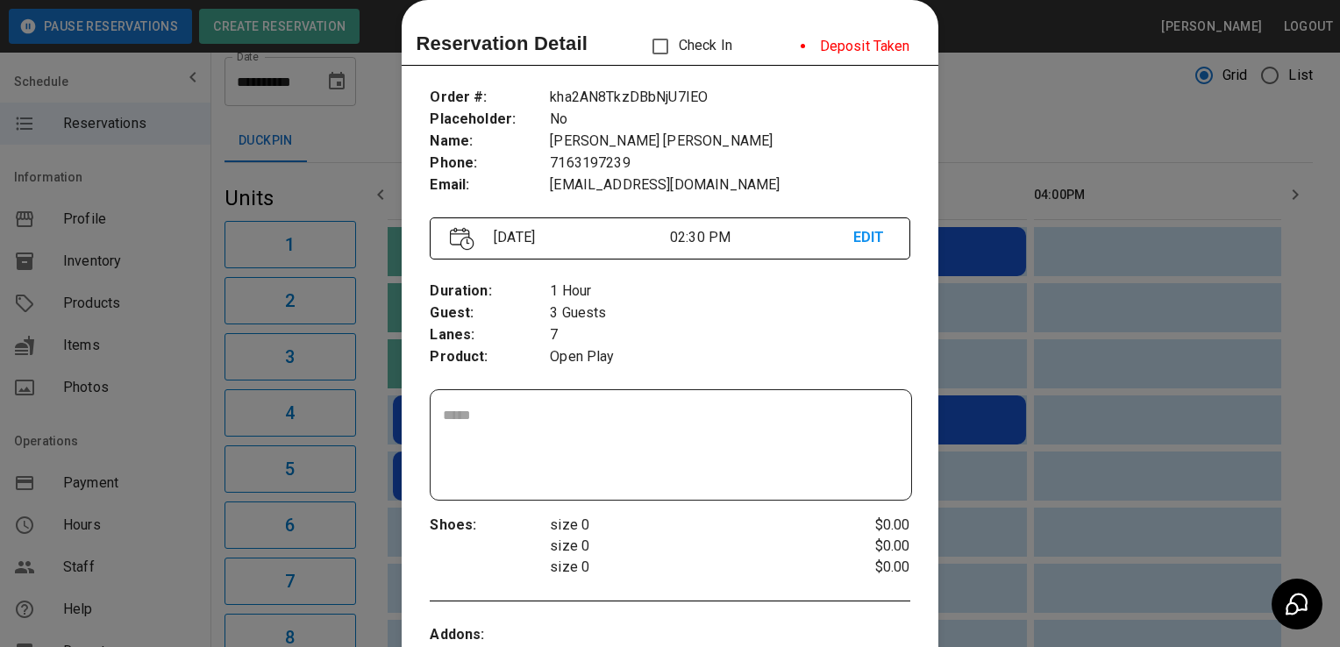
click at [1030, 453] on div at bounding box center [670, 323] width 1340 height 647
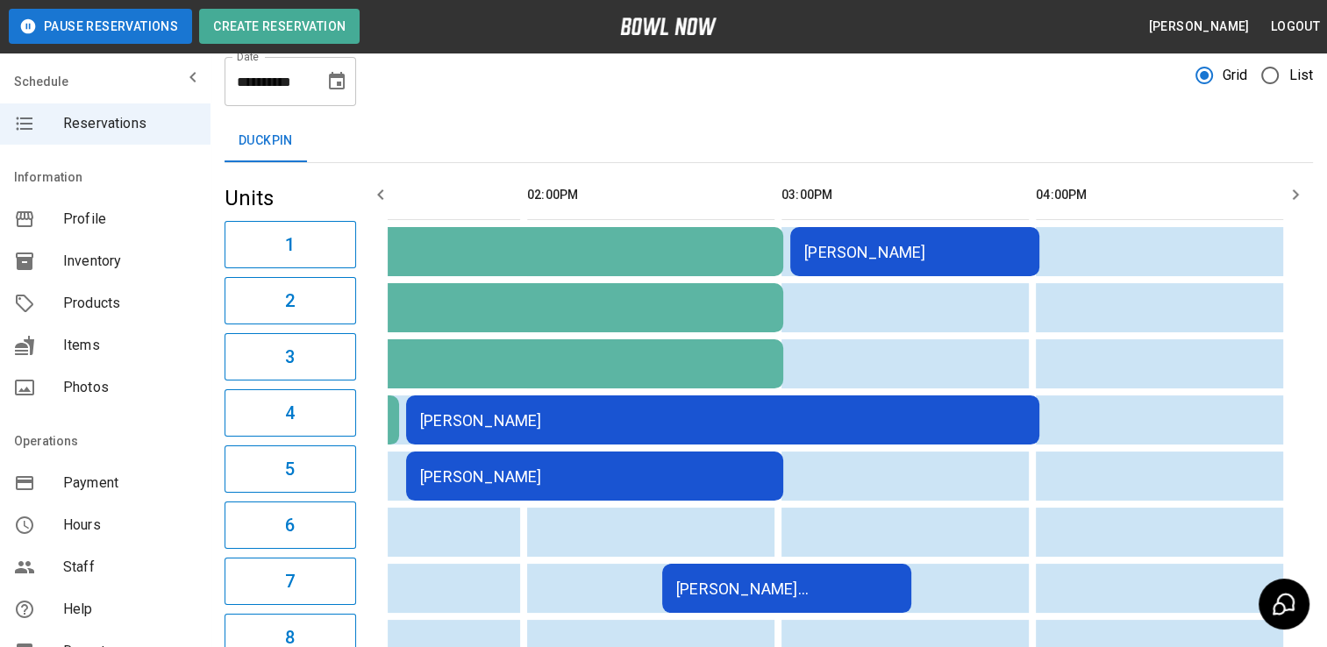
click at [716, 598] on td "[PERSON_NAME] [PERSON_NAME]" at bounding box center [786, 588] width 249 height 49
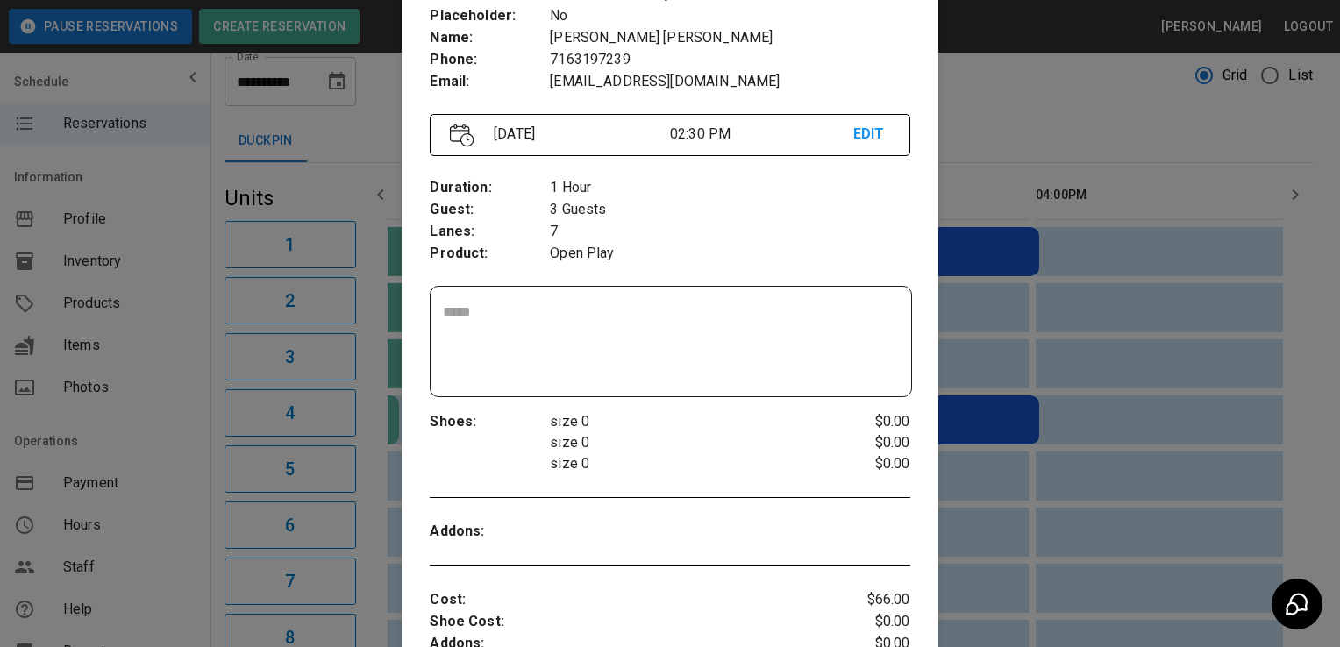
scroll to position [698, 0]
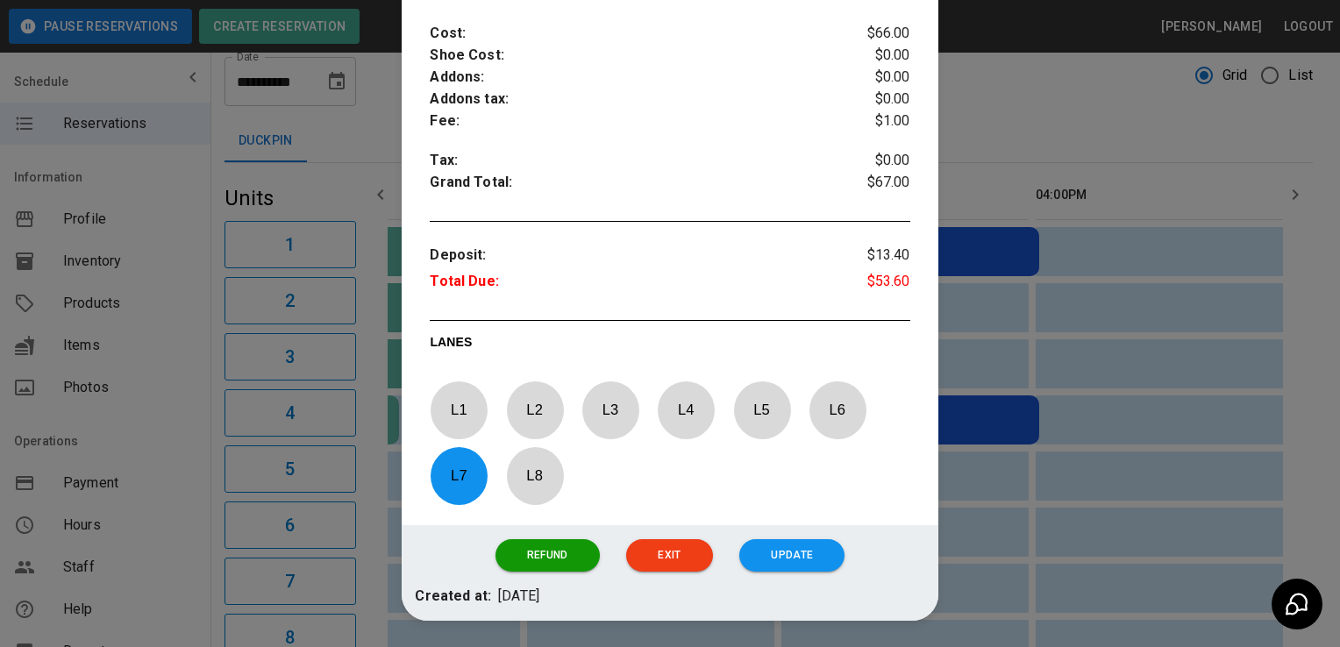
click at [1176, 479] on div at bounding box center [670, 323] width 1340 height 647
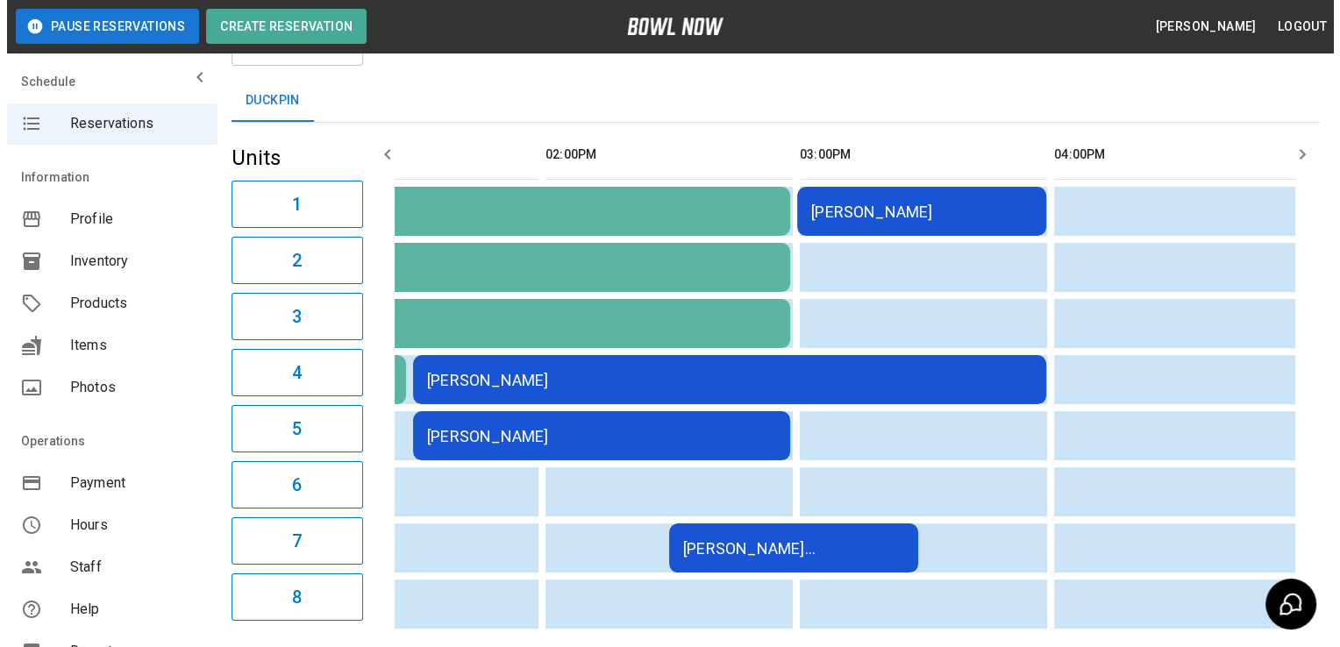
scroll to position [89, 0]
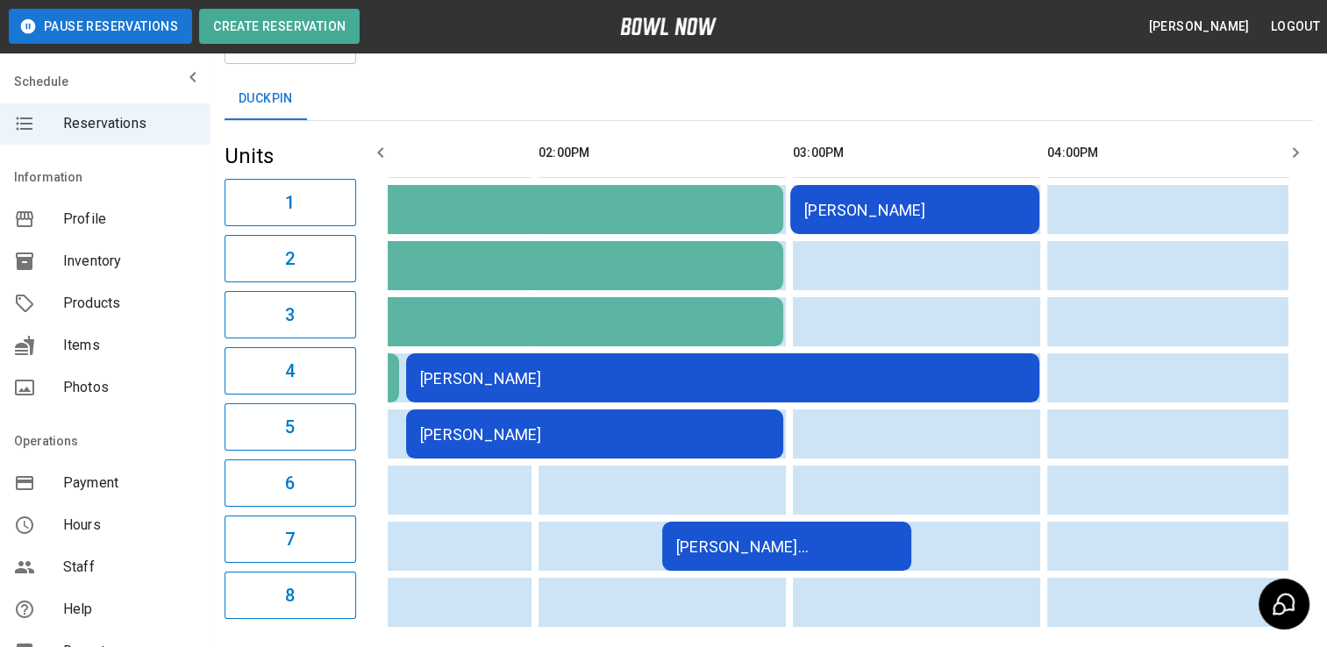
click at [677, 556] on td "[PERSON_NAME] [PERSON_NAME]" at bounding box center [786, 546] width 249 height 49
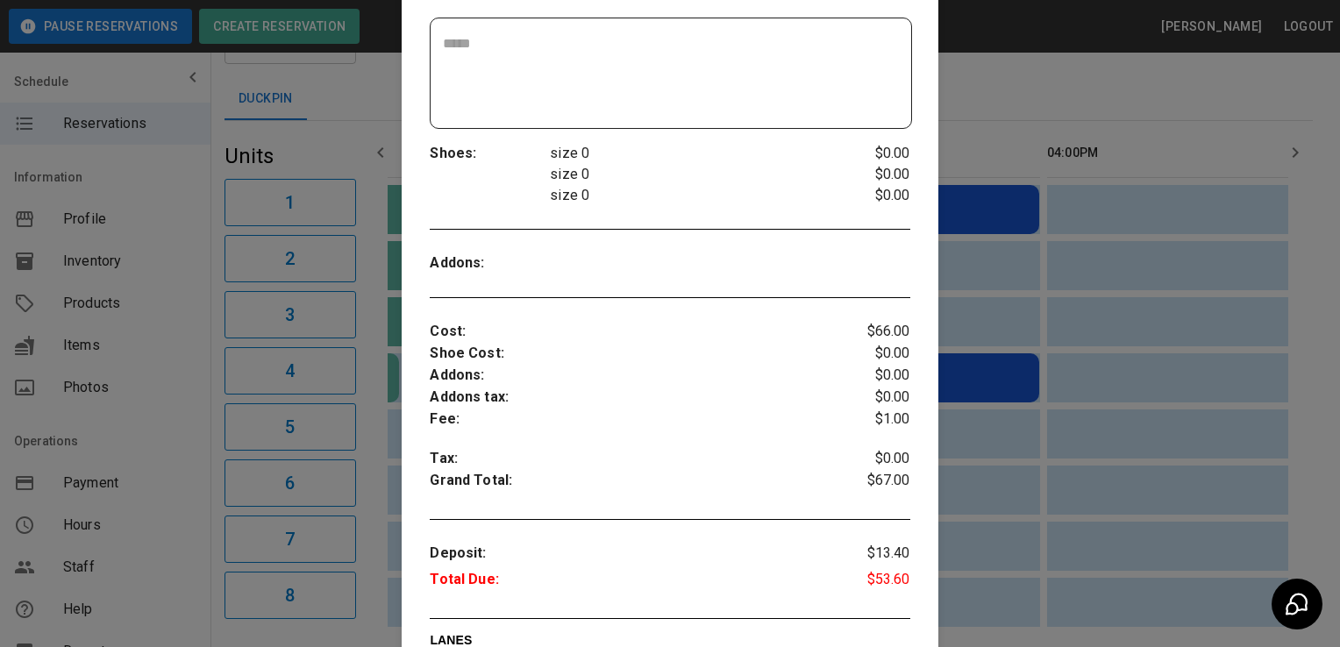
scroll to position [400, 0]
click at [1088, 398] on div at bounding box center [670, 323] width 1340 height 647
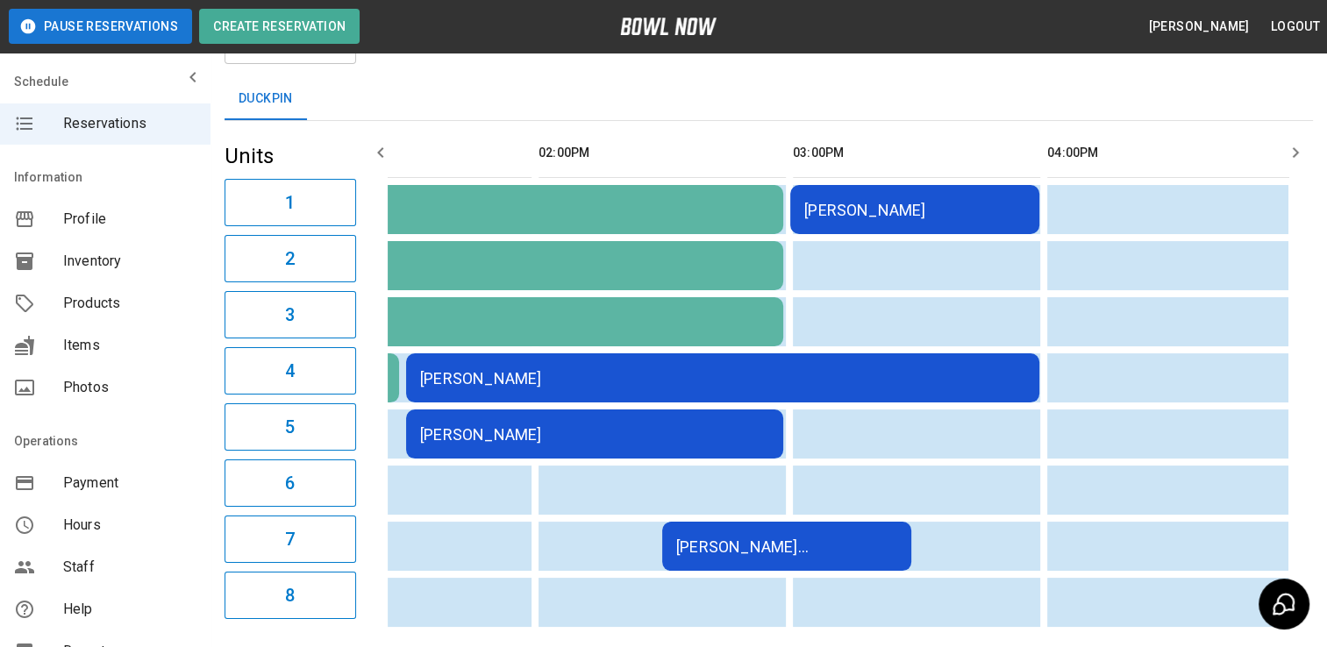
click at [870, 204] on div "[PERSON_NAME]" at bounding box center [914, 210] width 221 height 18
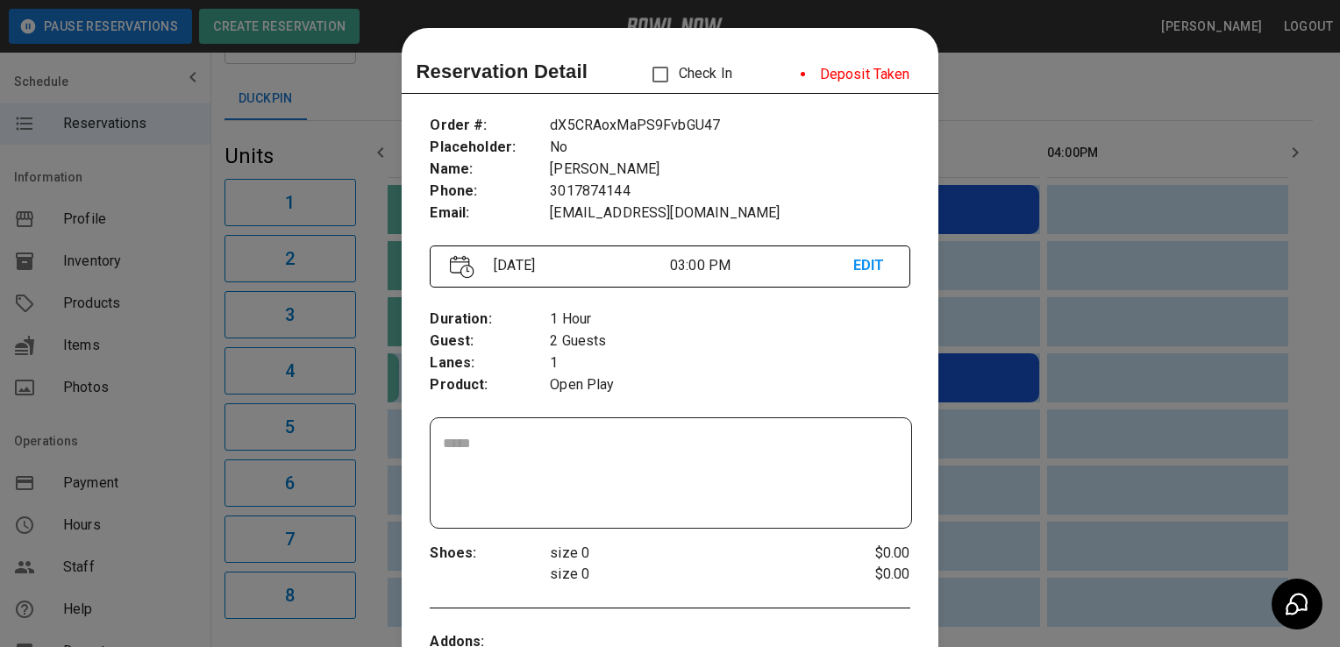
scroll to position [28, 0]
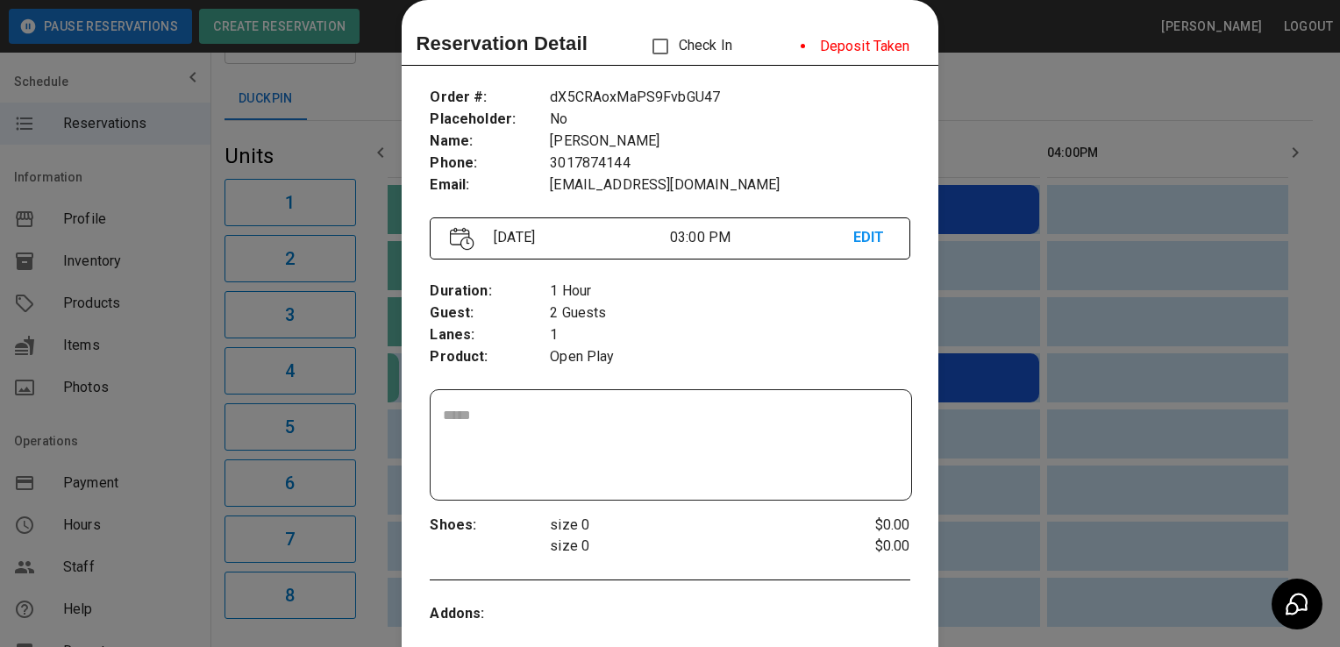
click at [1136, 240] on div at bounding box center [670, 323] width 1340 height 647
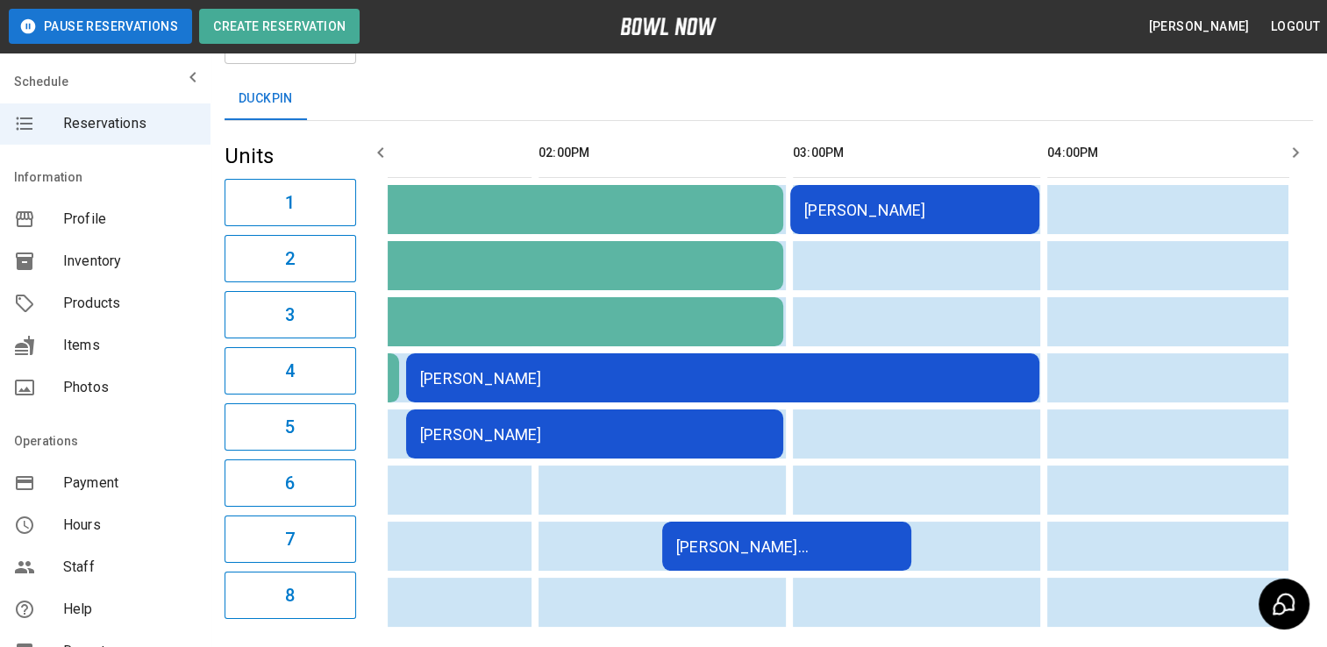
click at [703, 552] on div "[PERSON_NAME] [PERSON_NAME]" at bounding box center [786, 547] width 221 height 18
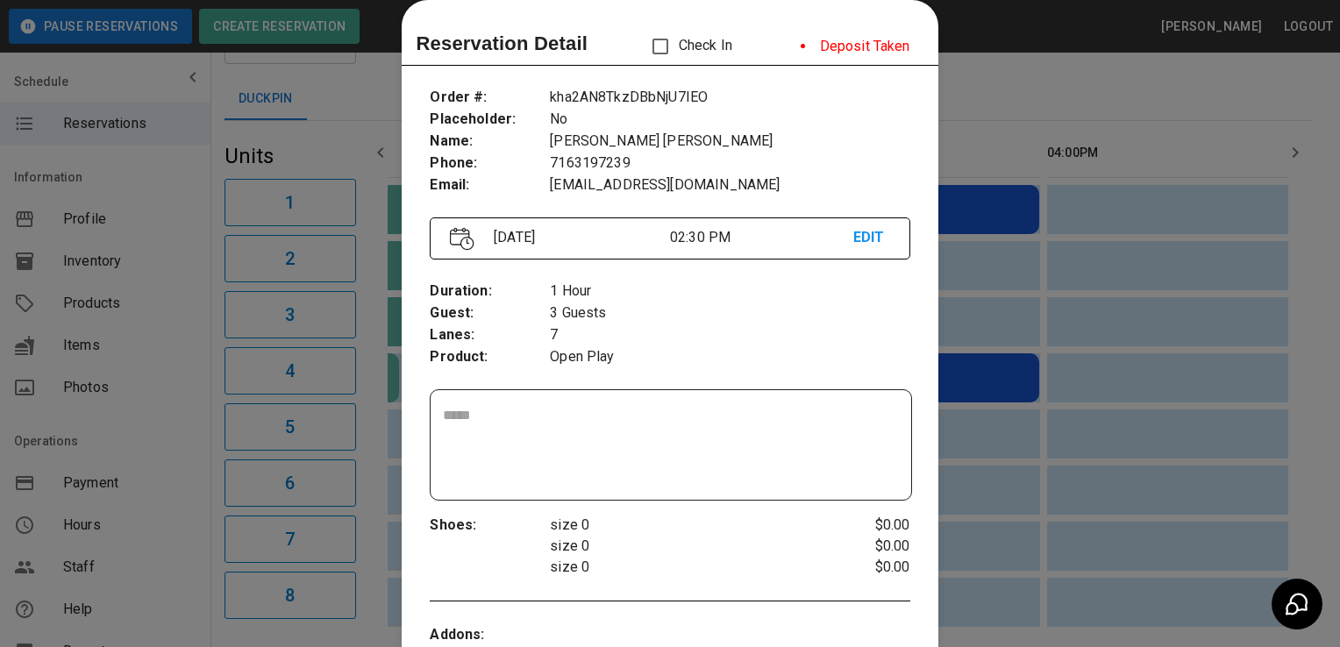
click at [1042, 411] on div at bounding box center [670, 323] width 1340 height 647
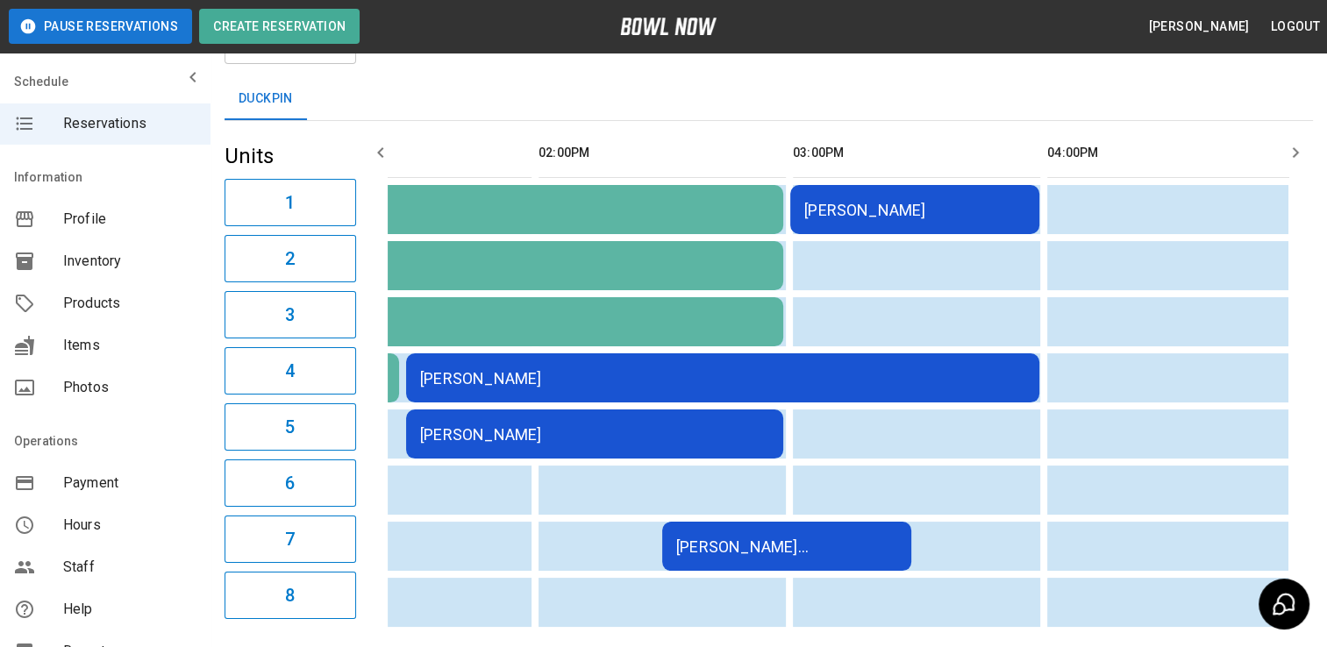
click at [835, 215] on div "[PERSON_NAME]" at bounding box center [914, 210] width 221 height 18
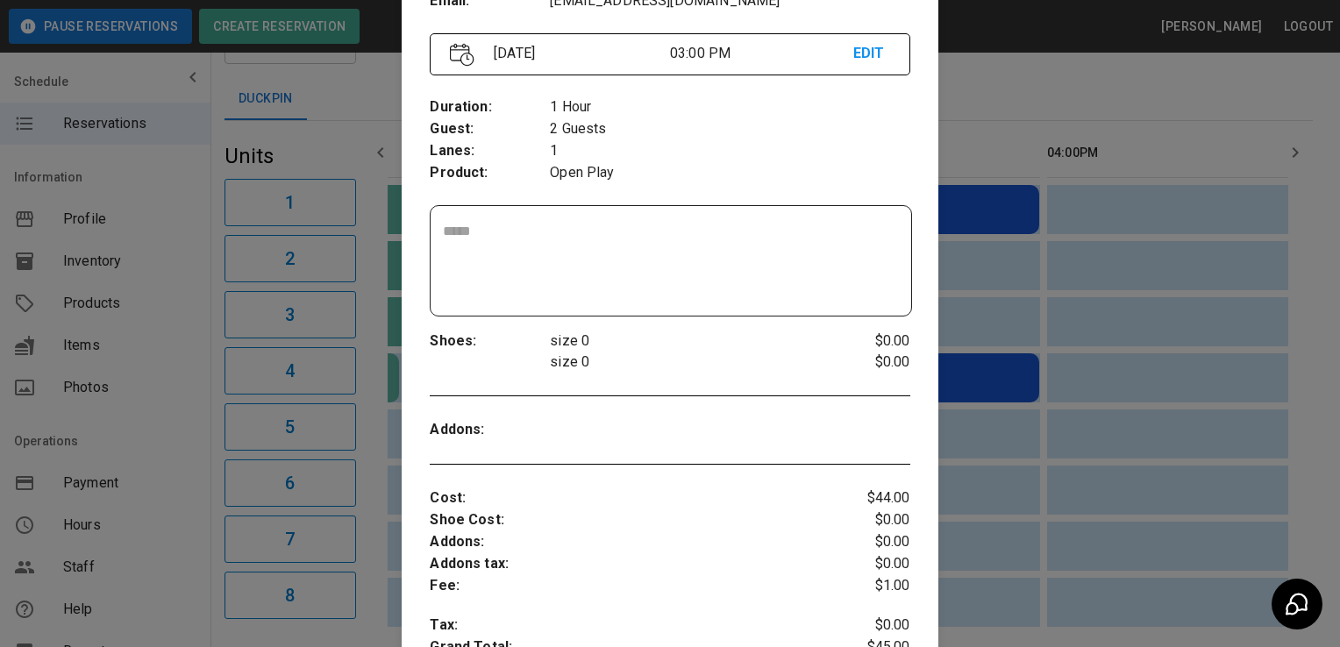
scroll to position [217, 0]
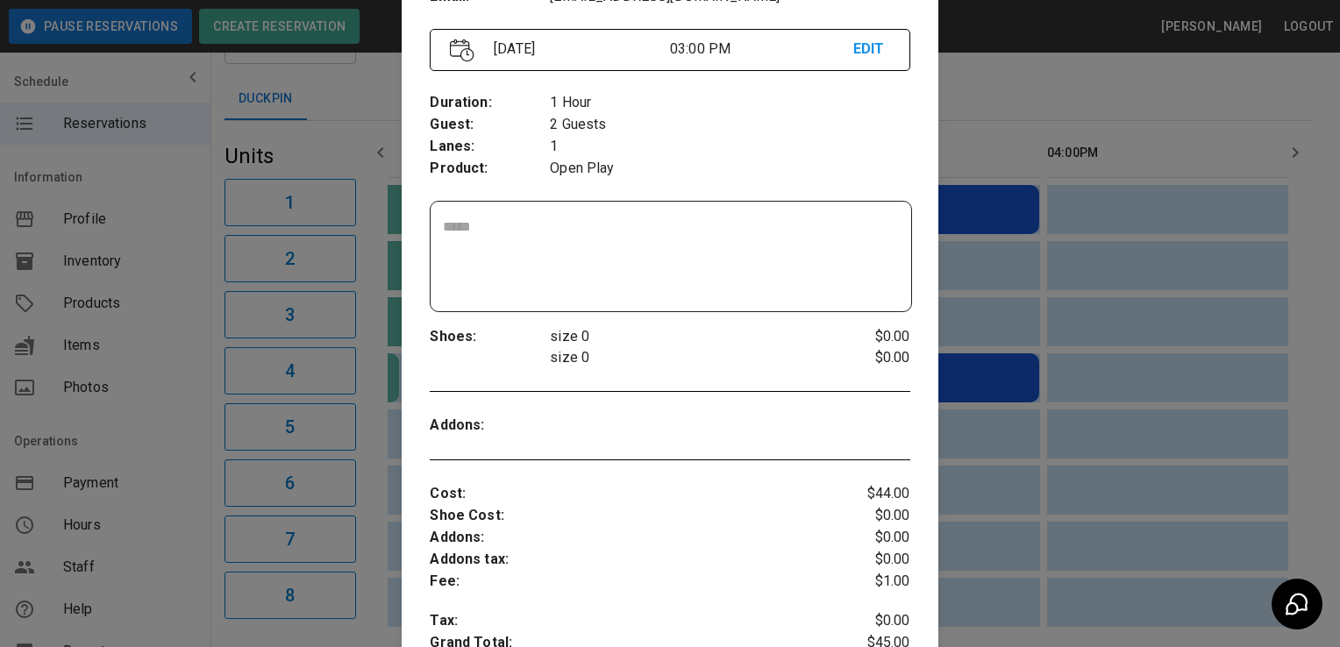
click at [1151, 252] on div at bounding box center [670, 323] width 1340 height 647
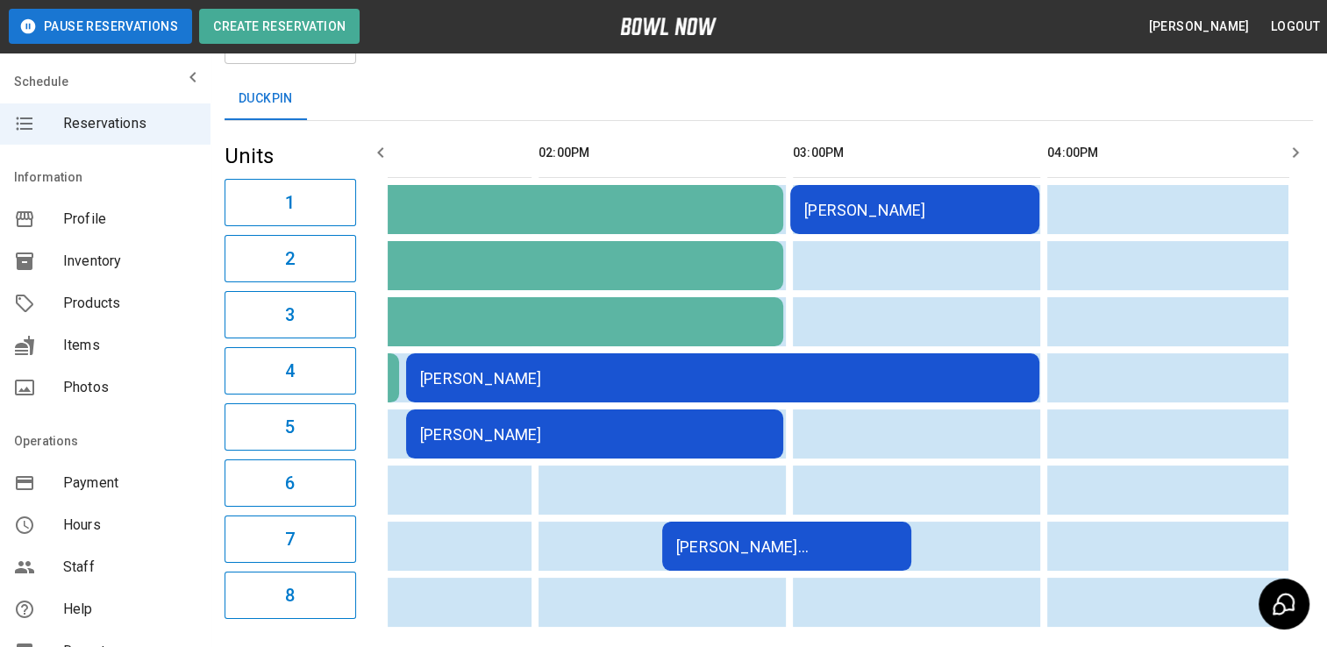
click at [885, 173] on th "sticky table" at bounding box center [882, 153] width 57 height 50
click at [868, 202] on div "[PERSON_NAME]" at bounding box center [914, 210] width 221 height 18
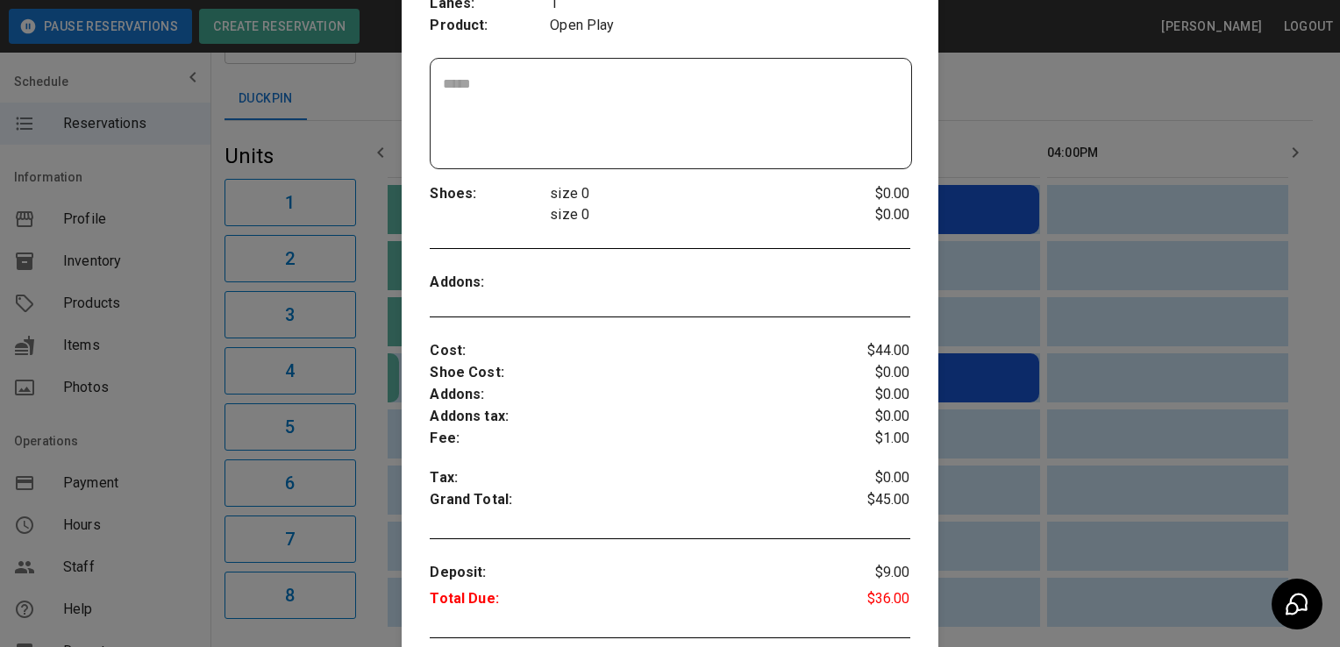
scroll to position [361, 0]
click at [738, 295] on div "Addons :" at bounding box center [670, 282] width 480 height 50
click at [996, 269] on div at bounding box center [670, 323] width 1340 height 647
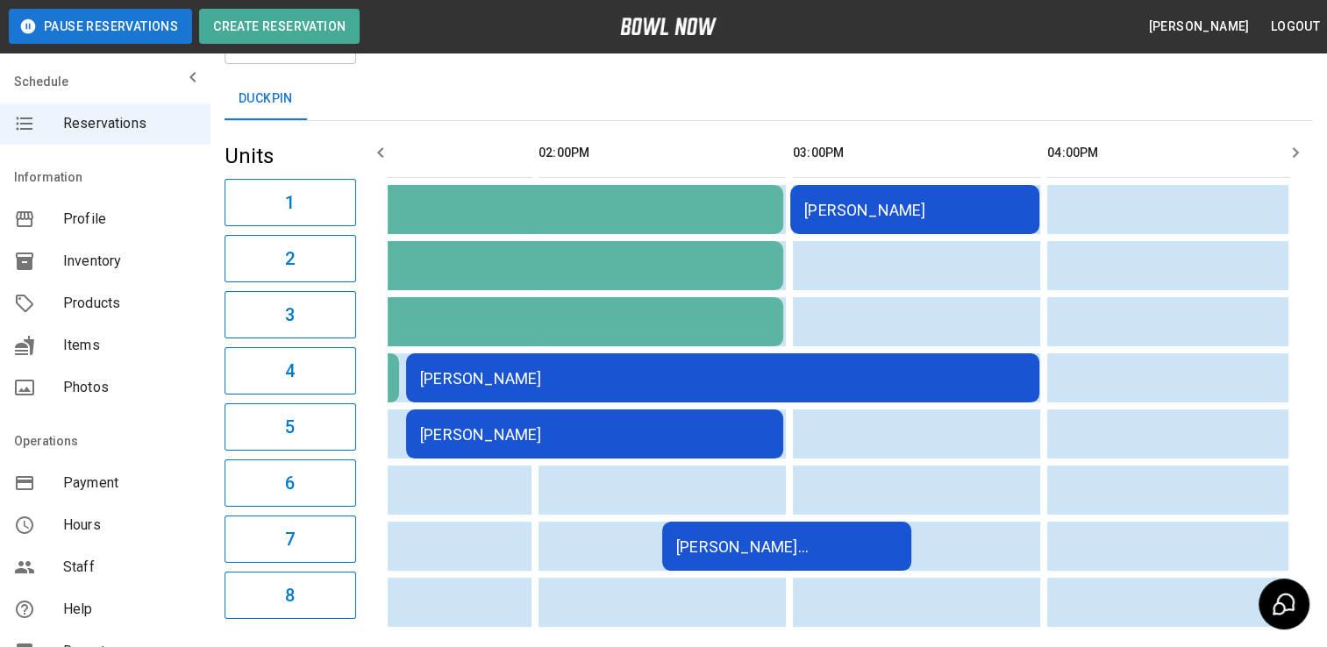
click at [880, 225] on td "[PERSON_NAME]" at bounding box center [914, 209] width 249 height 49
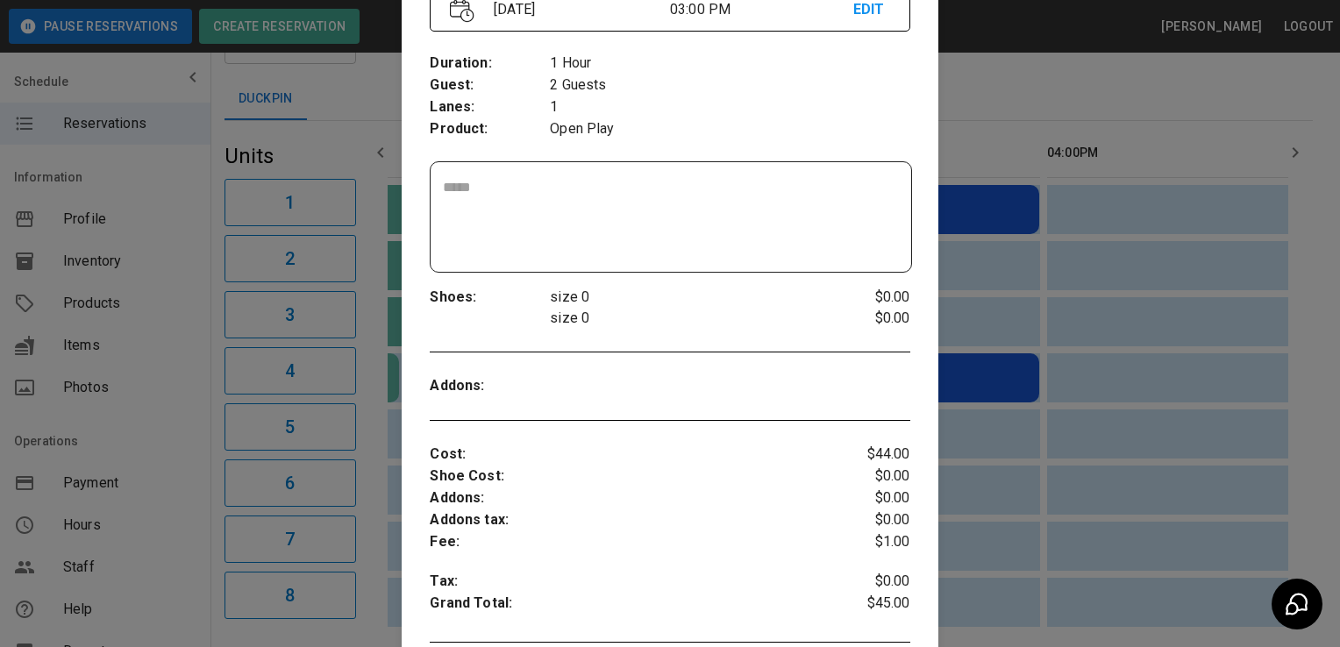
scroll to position [256, 0]
click at [718, 423] on div "Order # : Placeholder : Name : Phone : Email : dX5CRAoxMaPS9FvbGU47 No [PERSON_…" at bounding box center [670, 396] width 536 height 1102
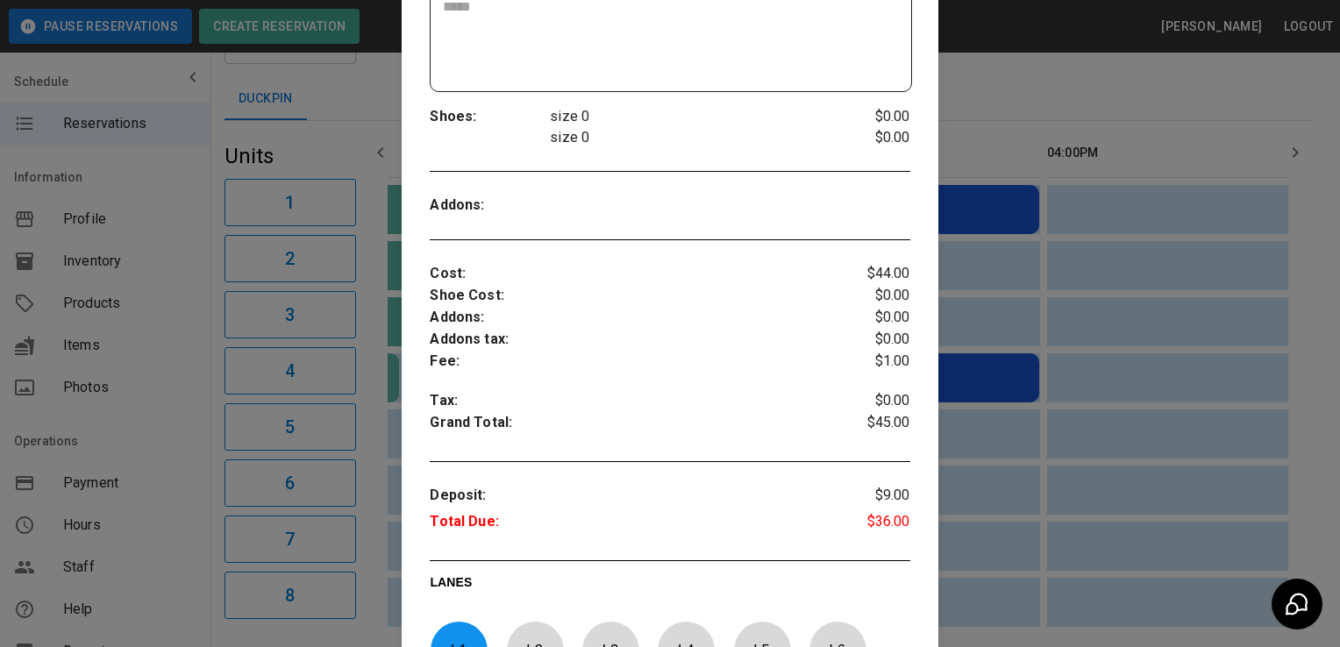
click at [1323, 355] on div at bounding box center [670, 323] width 1340 height 647
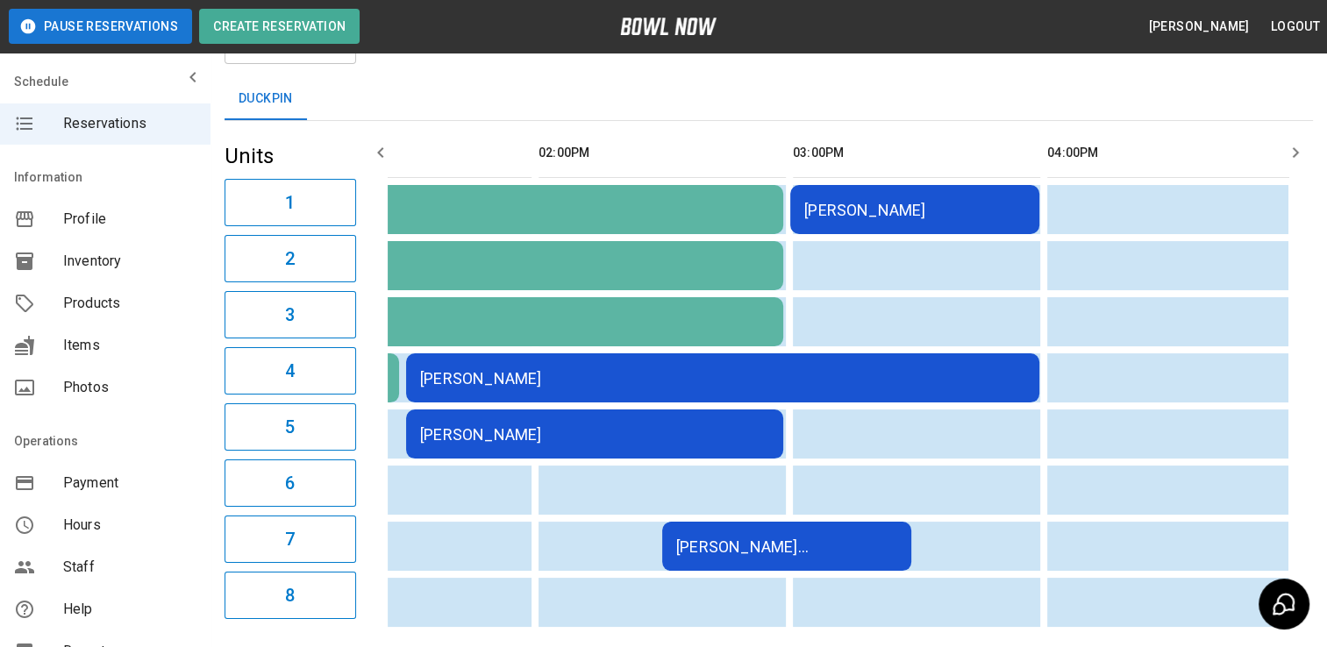
click at [506, 427] on div "[PERSON_NAME]" at bounding box center [594, 434] width 349 height 18
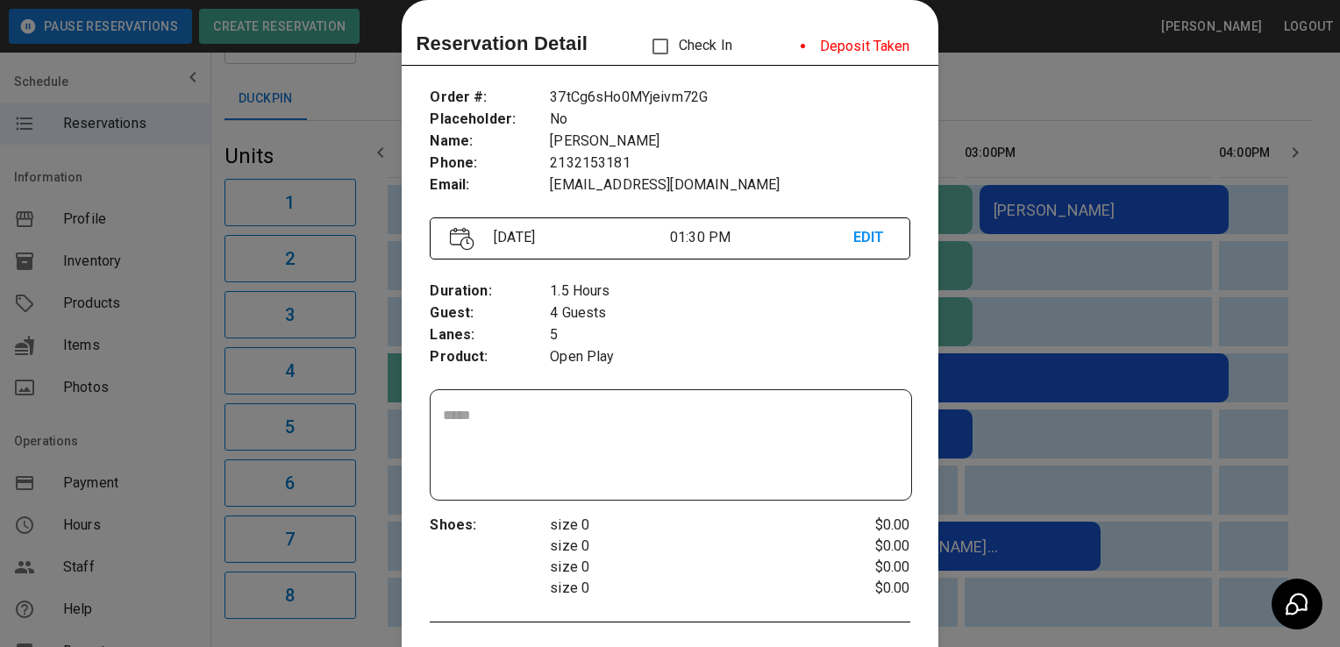
scroll to position [0, 696]
click at [1114, 566] on div at bounding box center [670, 323] width 1340 height 647
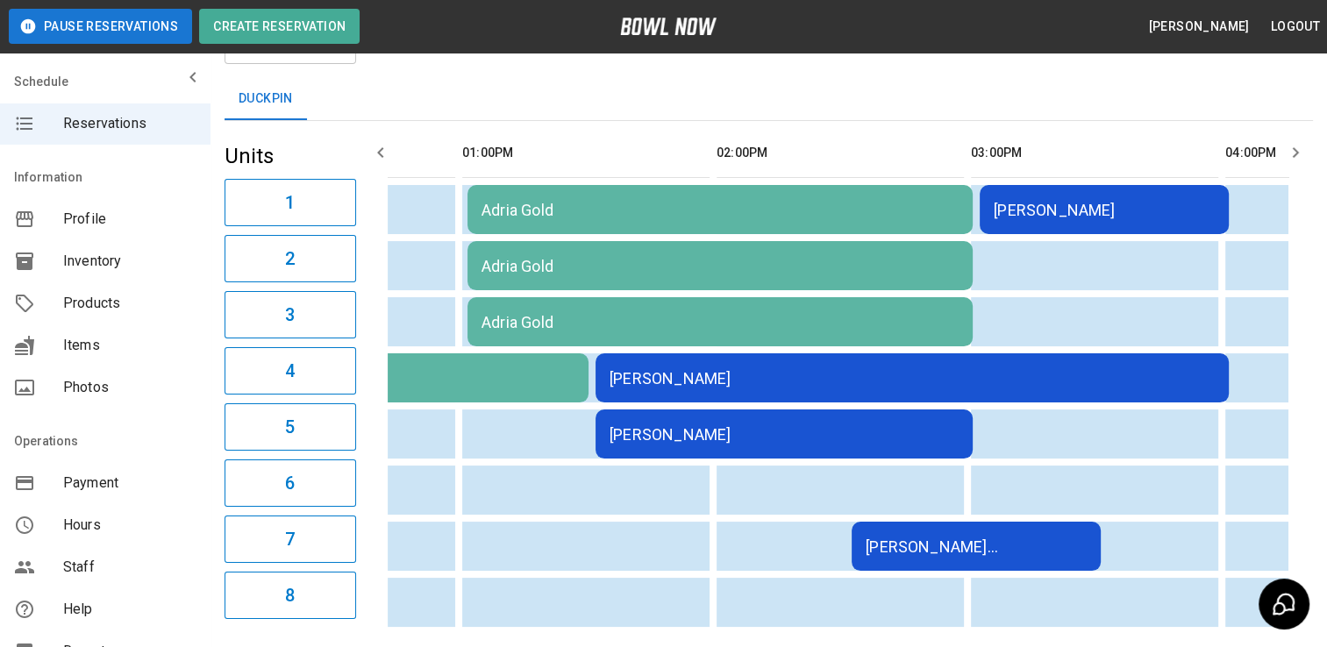
click at [1035, 538] on div "[PERSON_NAME] [PERSON_NAME]" at bounding box center [976, 547] width 221 height 18
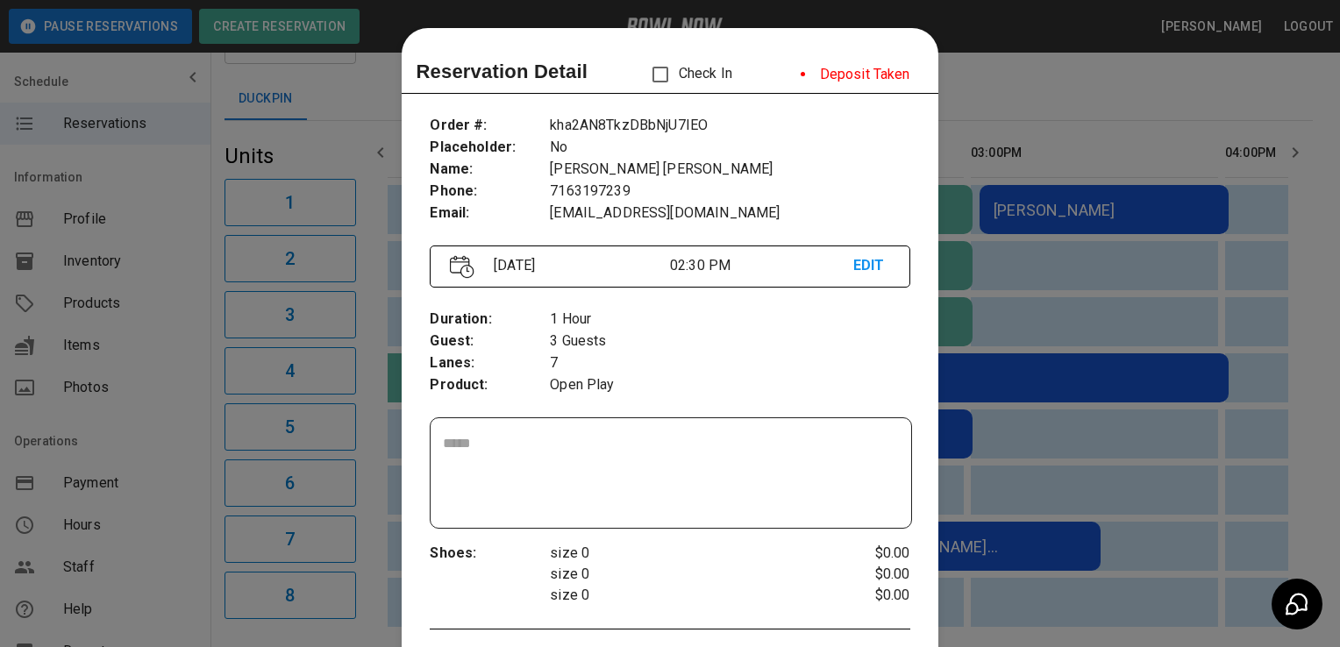
scroll to position [28, 0]
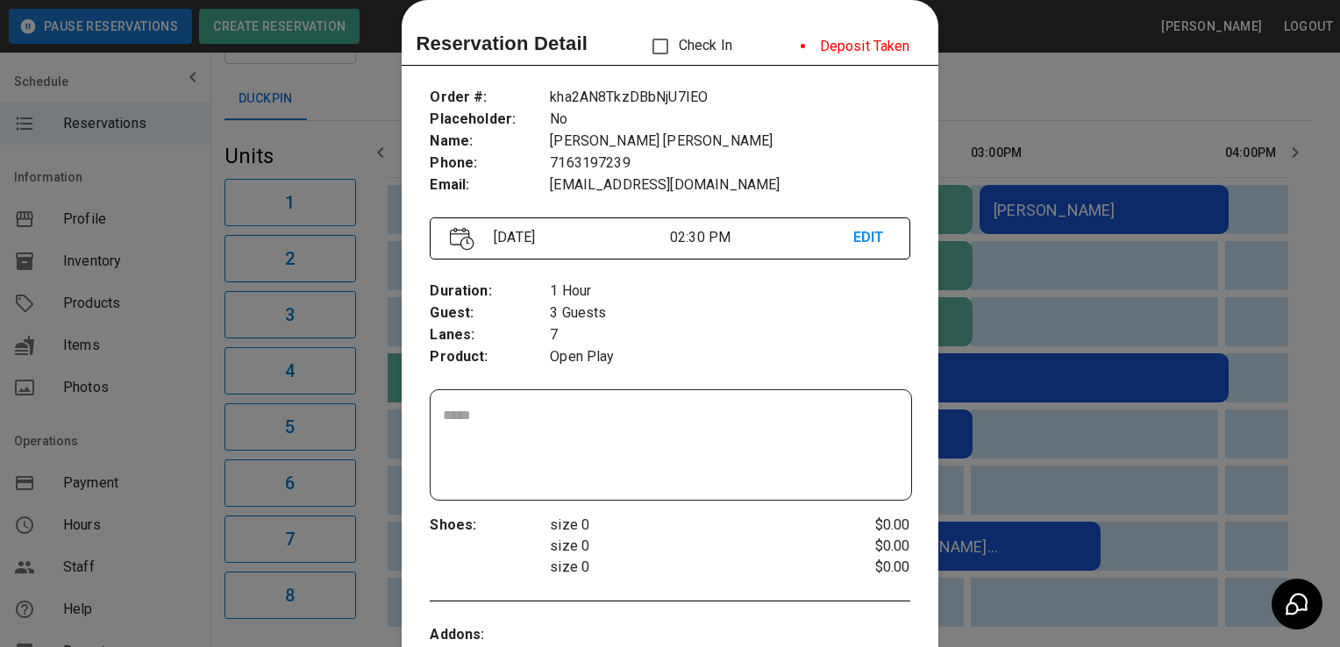
click at [1157, 305] on div at bounding box center [670, 323] width 1340 height 647
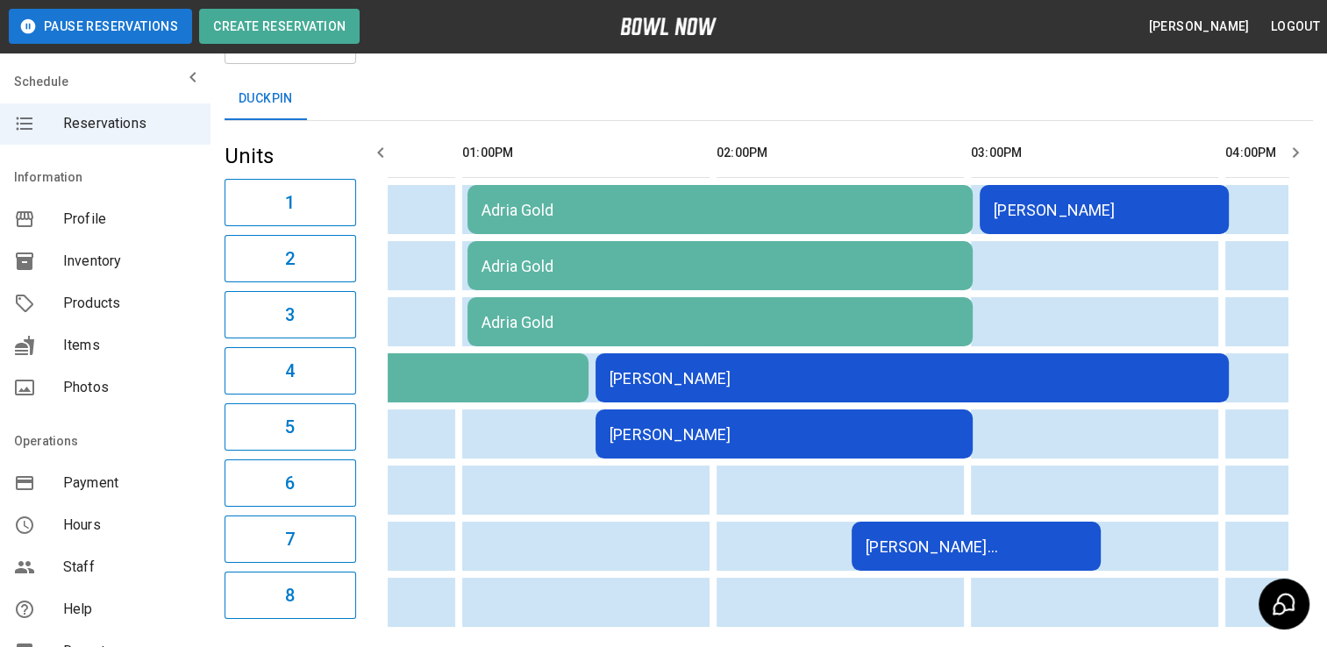
click at [881, 395] on td "[PERSON_NAME]" at bounding box center [912, 378] width 633 height 49
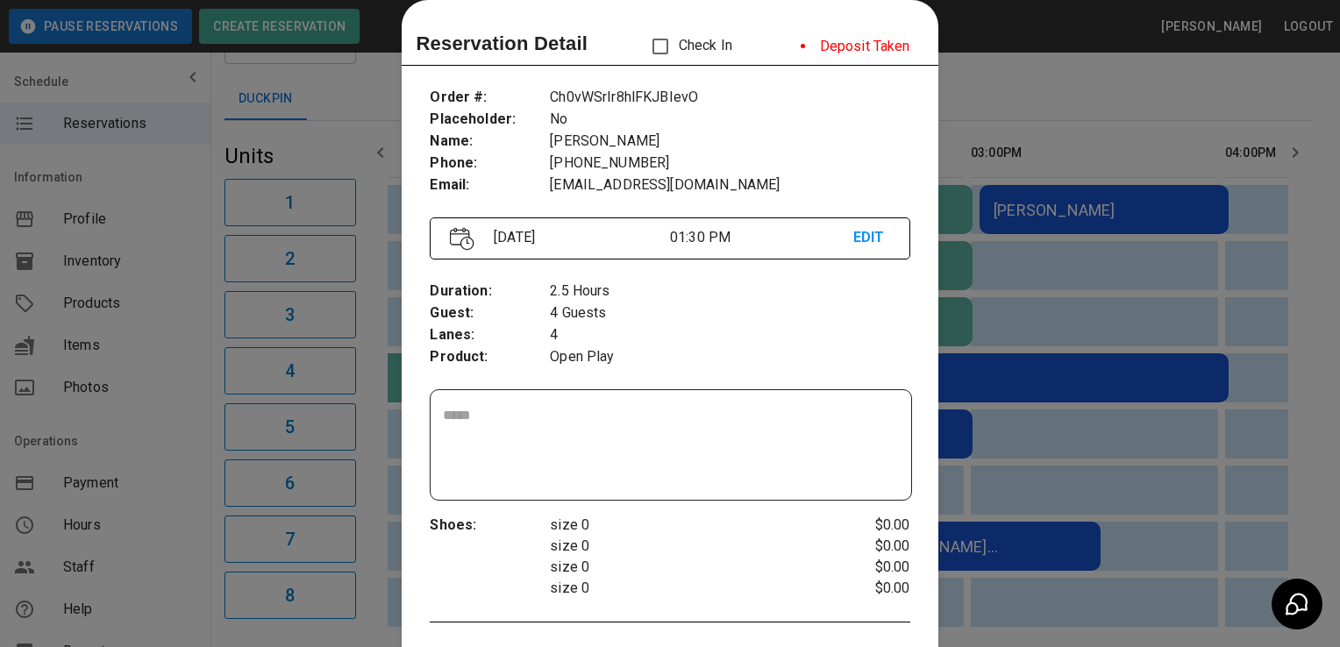
click at [1030, 356] on div at bounding box center [670, 323] width 1340 height 647
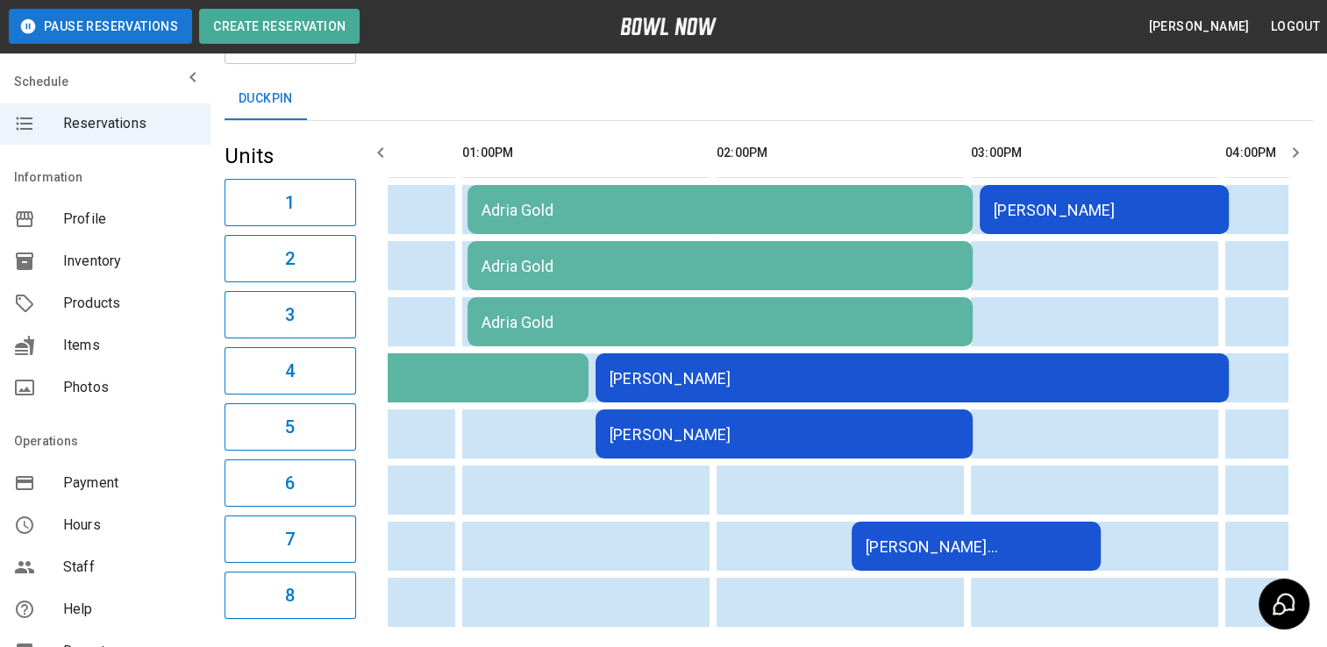
click at [804, 425] on div "[PERSON_NAME]" at bounding box center [784, 434] width 349 height 18
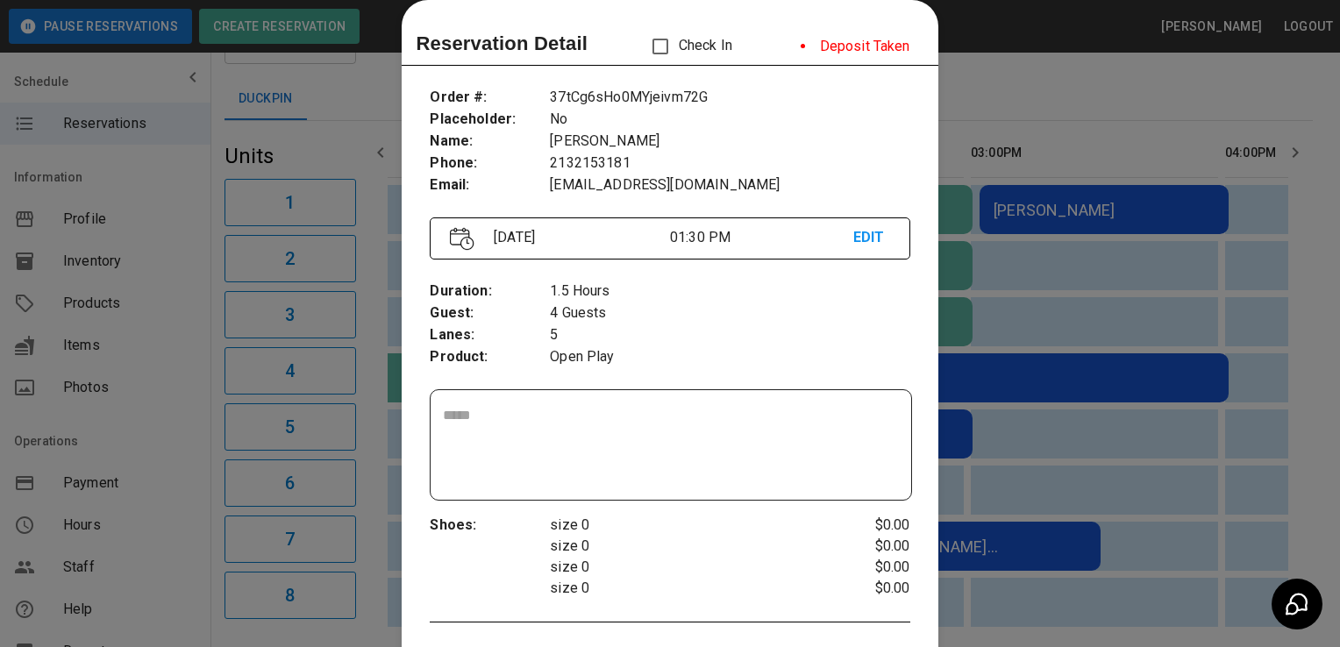
click at [954, 363] on div at bounding box center [670, 323] width 1340 height 647
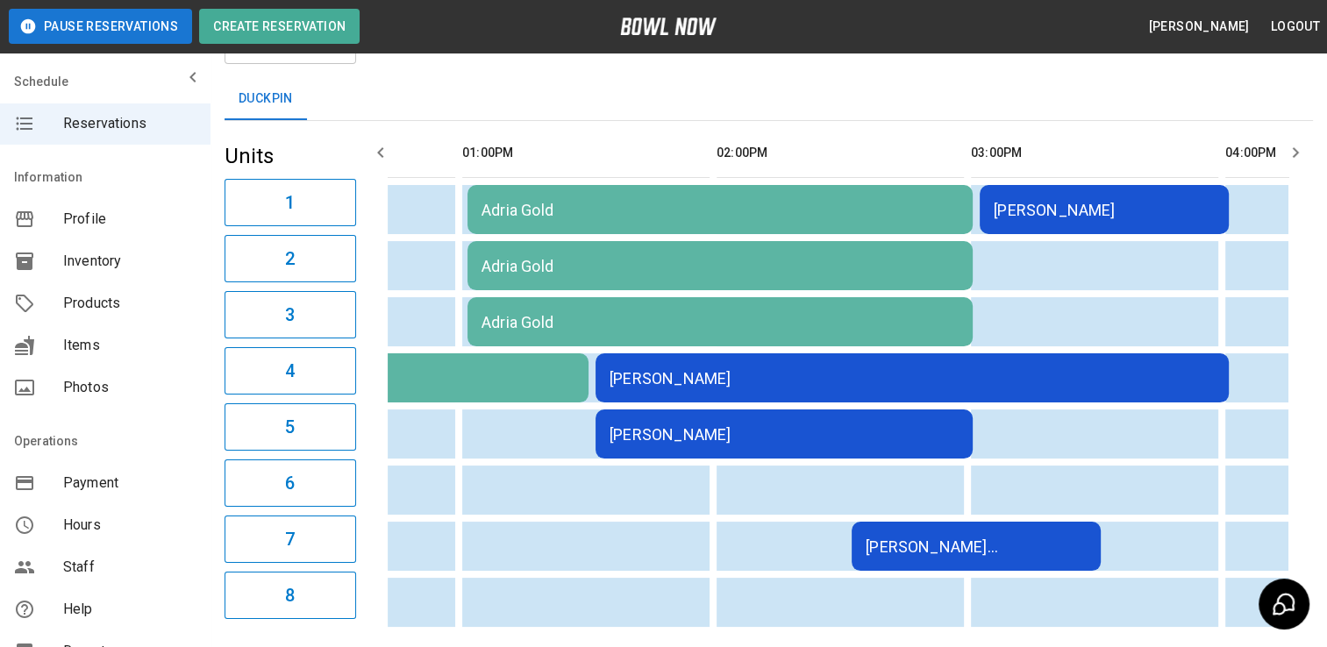
click at [829, 420] on td "[PERSON_NAME]" at bounding box center [784, 434] width 377 height 49
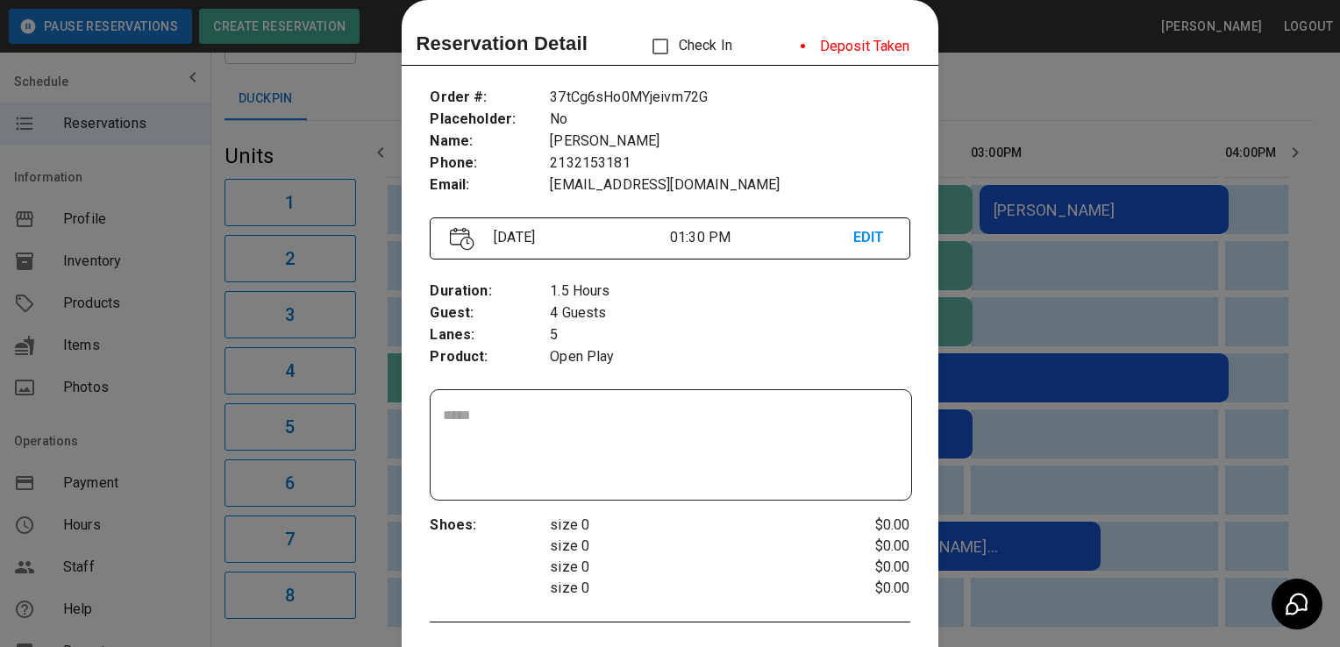
click at [1033, 398] on div at bounding box center [670, 323] width 1340 height 647
